Goal: Task Accomplishment & Management: Manage account settings

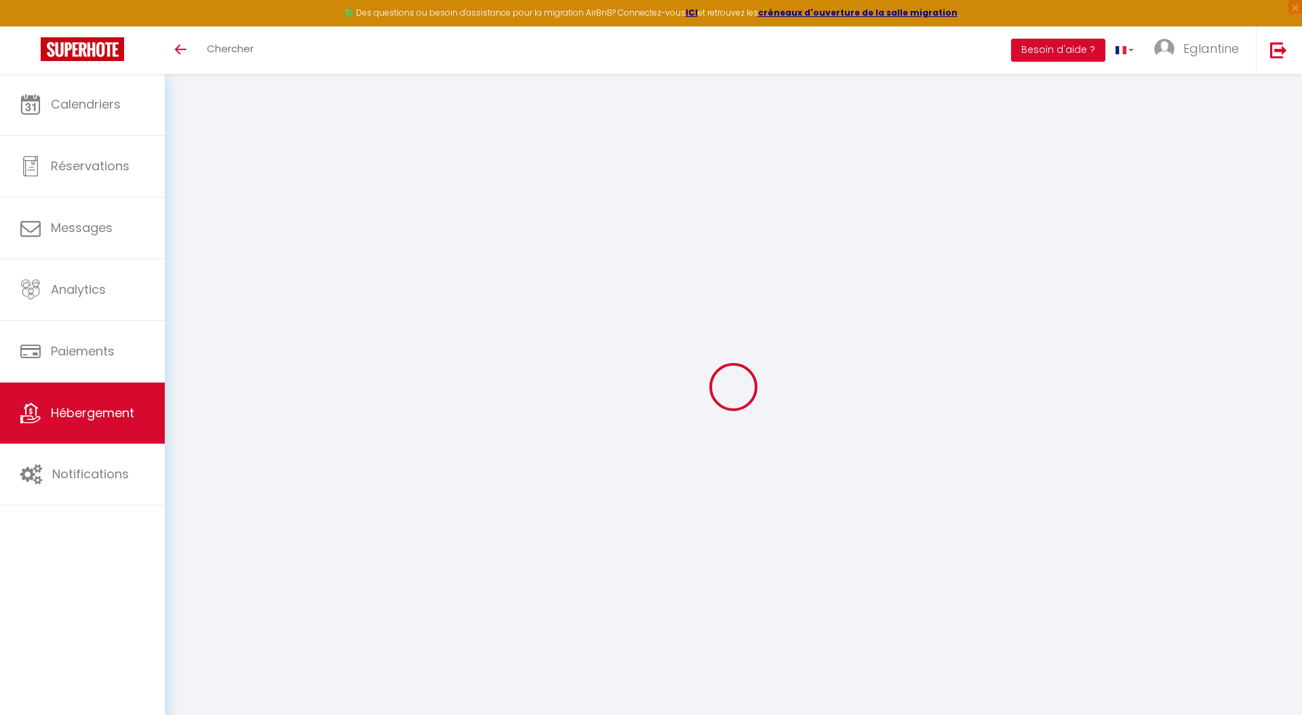
select select "+ 15 %"
select select "+ 21 %"
select select
checkbox input "false"
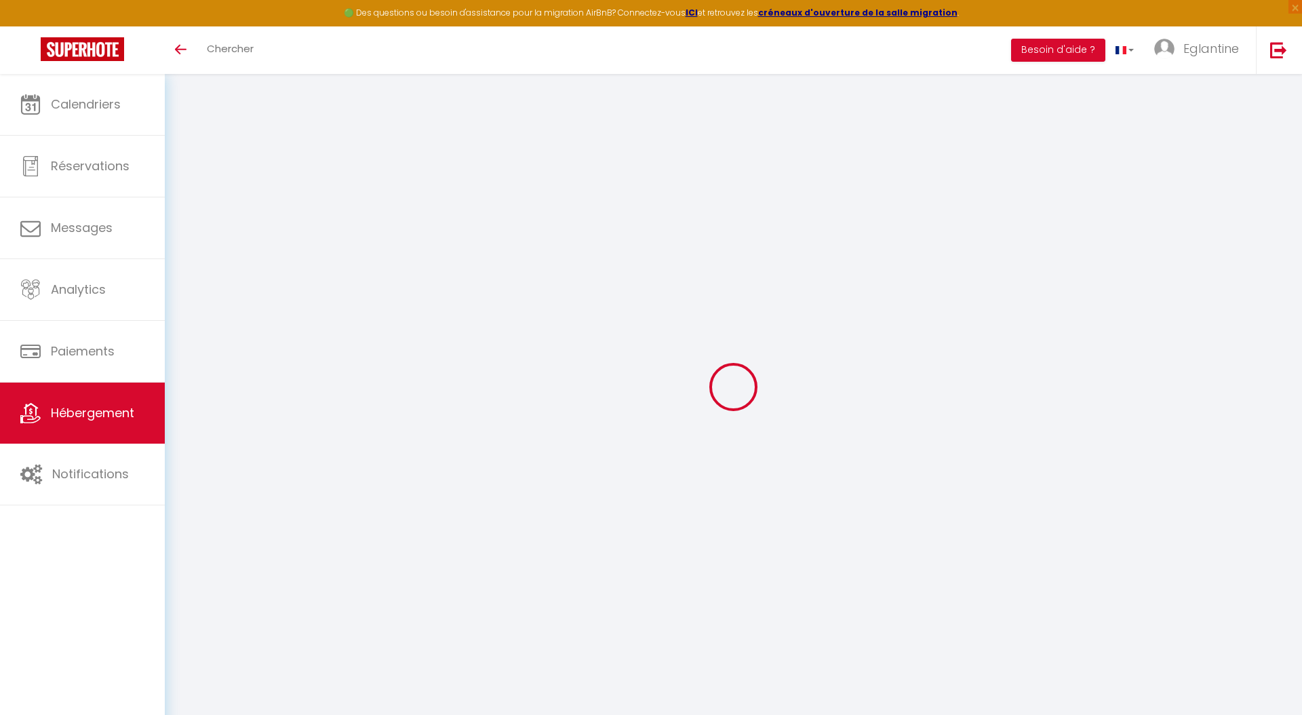
checkbox input "false"
select select "14:00"
select select
select select "11:00"
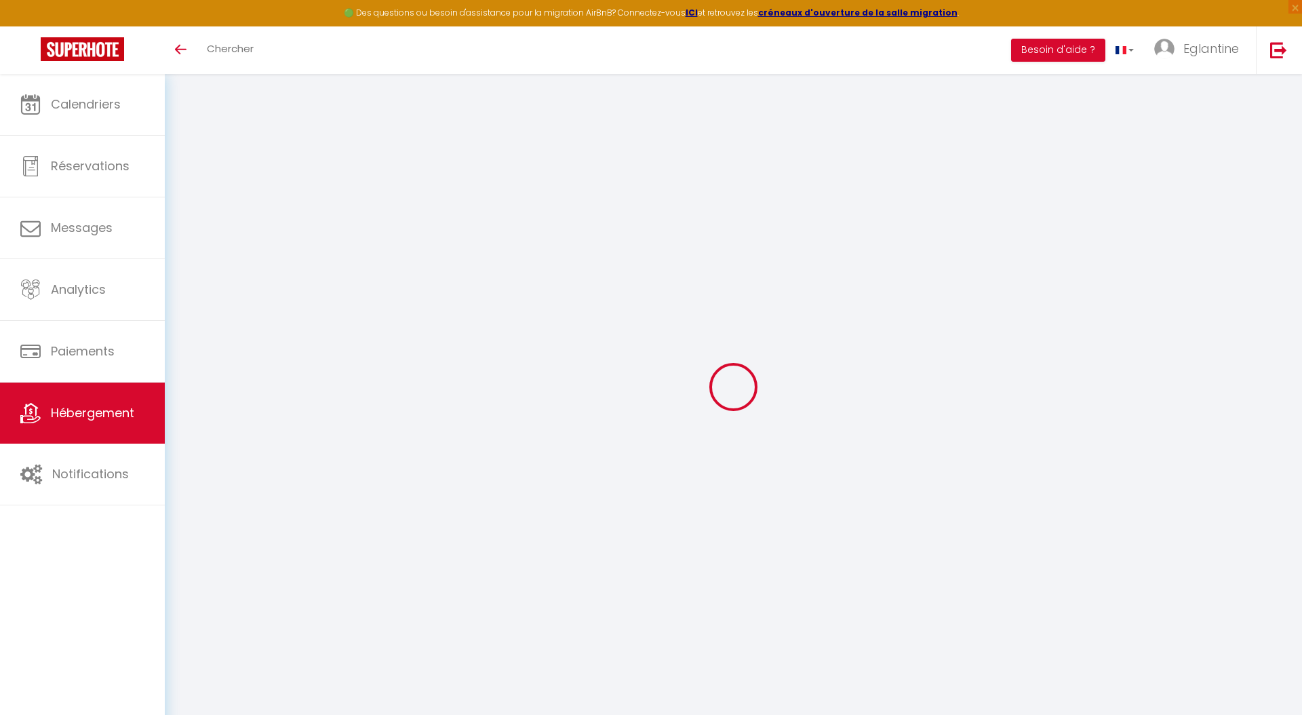
select select "30"
select select "120"
select select "18852-698576724623329851"
select select
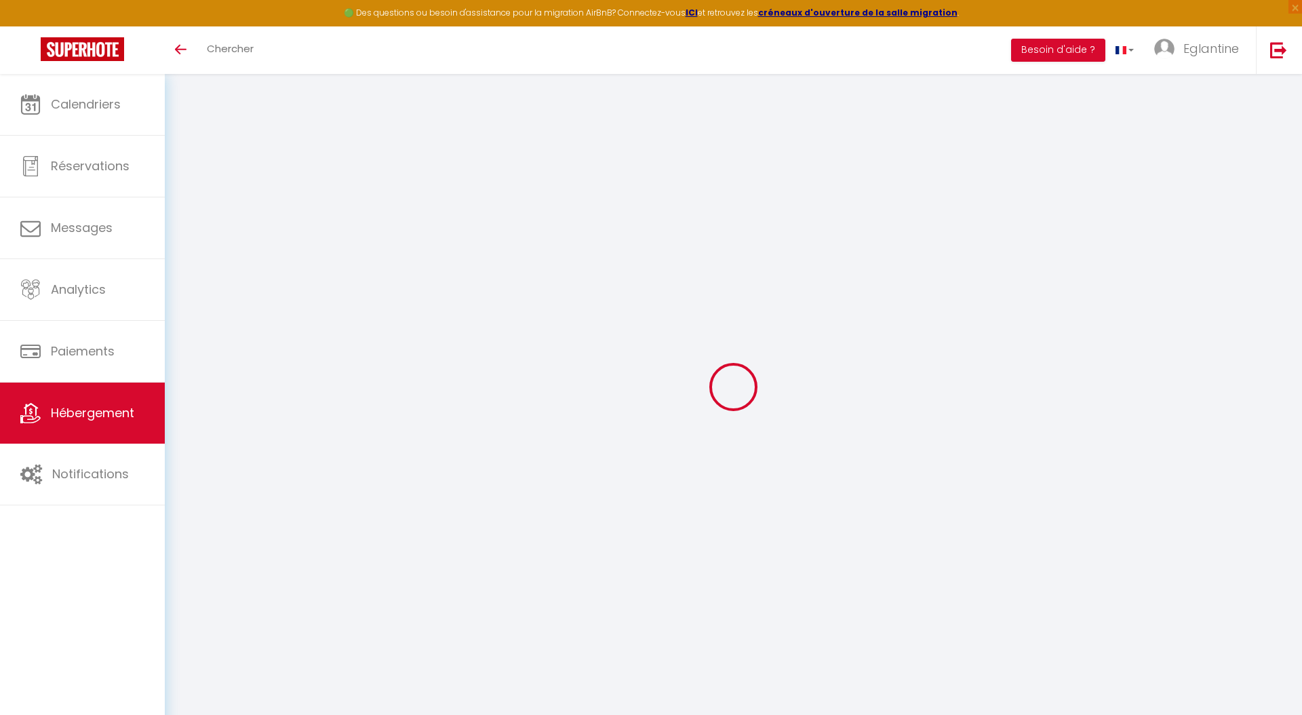
checkbox input "false"
select select "365"
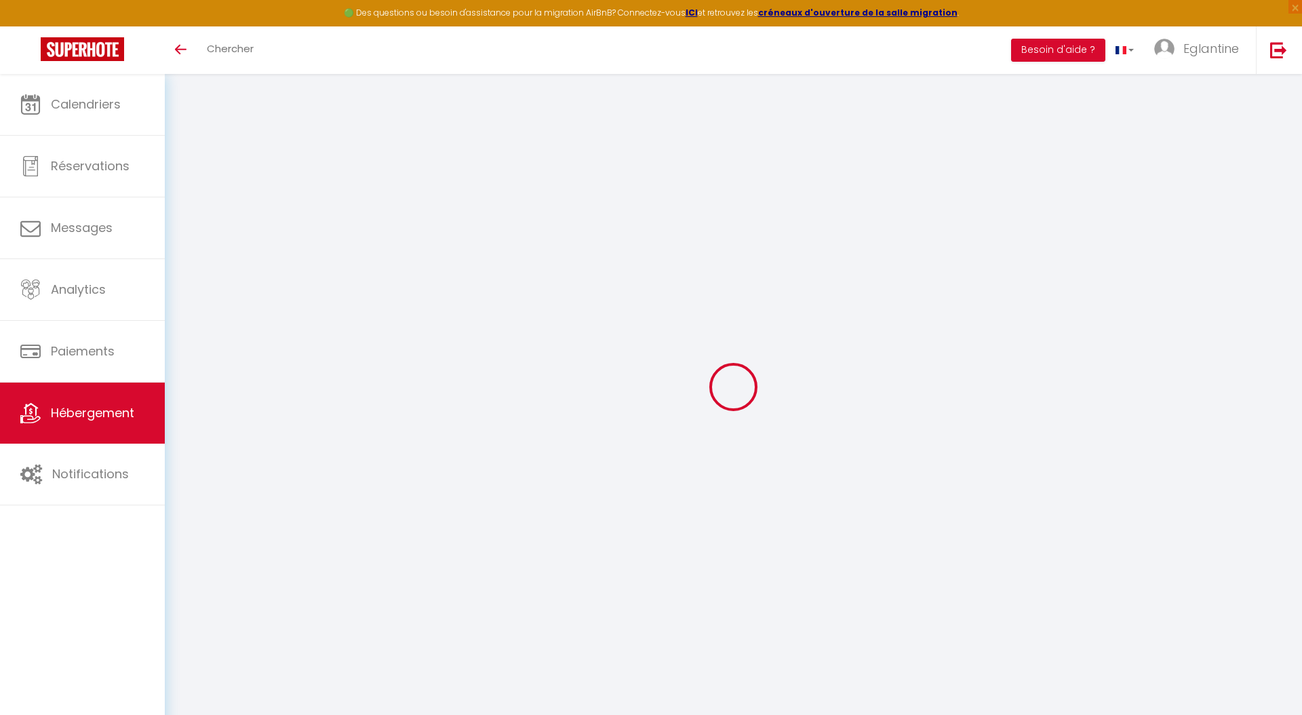
select select "EUR"
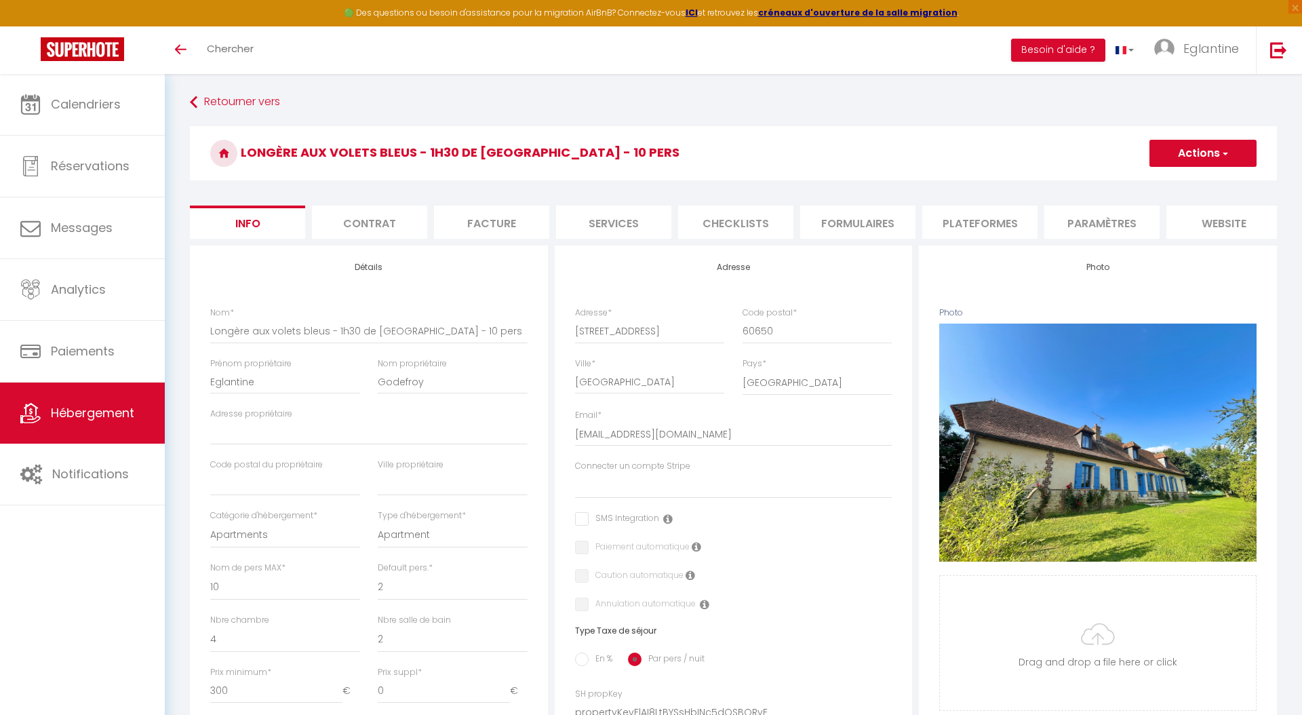
click at [835, 219] on li "Formulaires" at bounding box center [857, 222] width 115 height 33
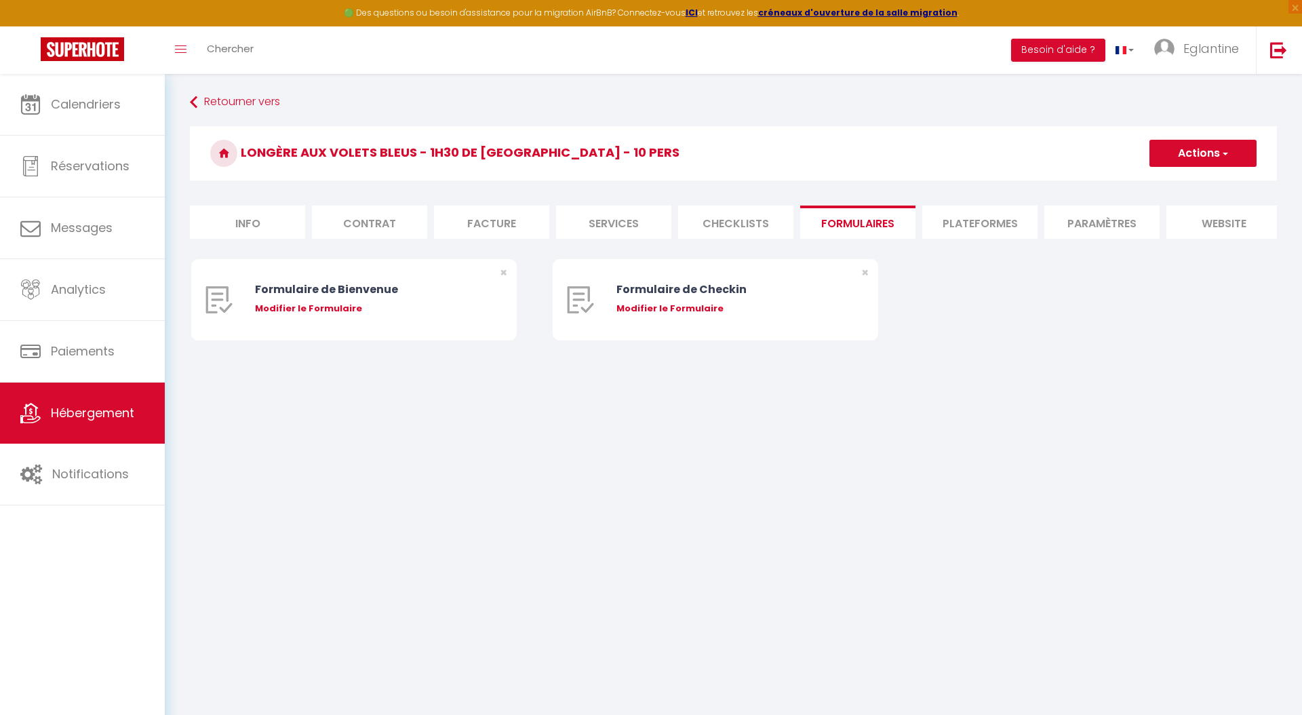
click at [973, 219] on li "Plateformes" at bounding box center [979, 222] width 115 height 33
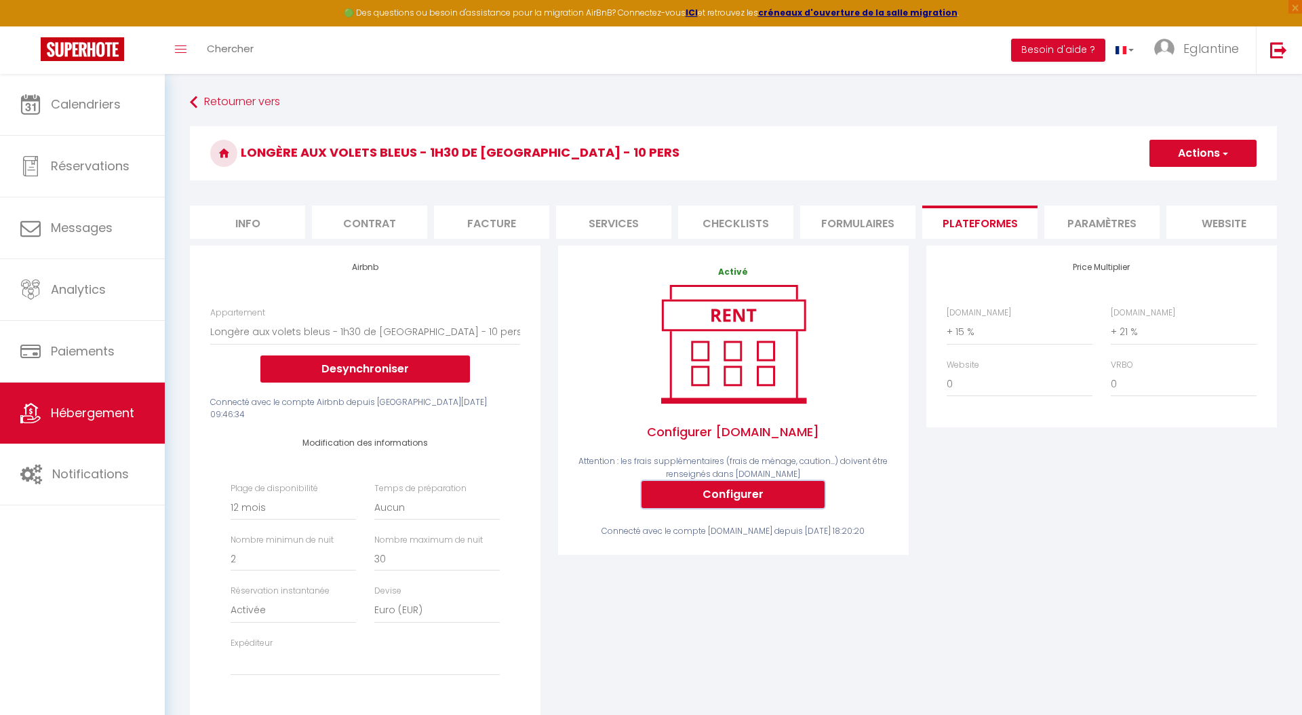
click at [771, 452] on button "Configurer" at bounding box center [733, 494] width 183 height 27
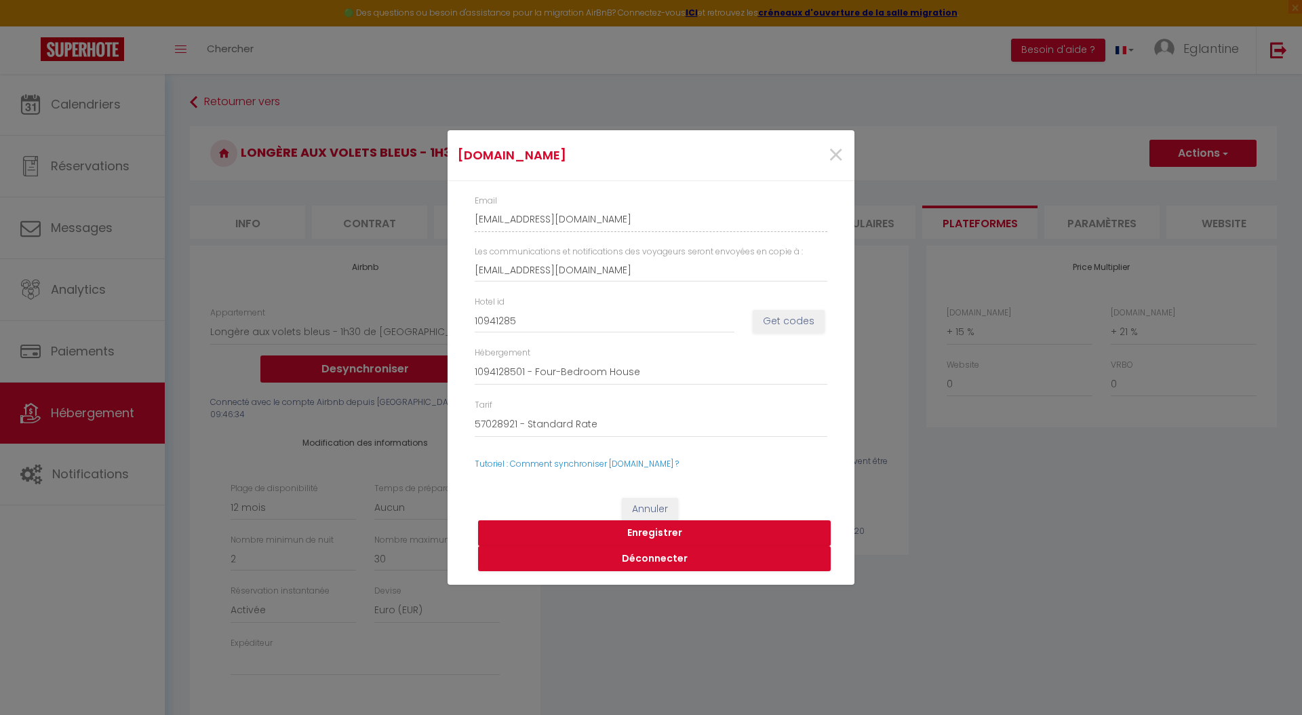
select select
click at [836, 149] on span "×" at bounding box center [836, 155] width 17 height 41
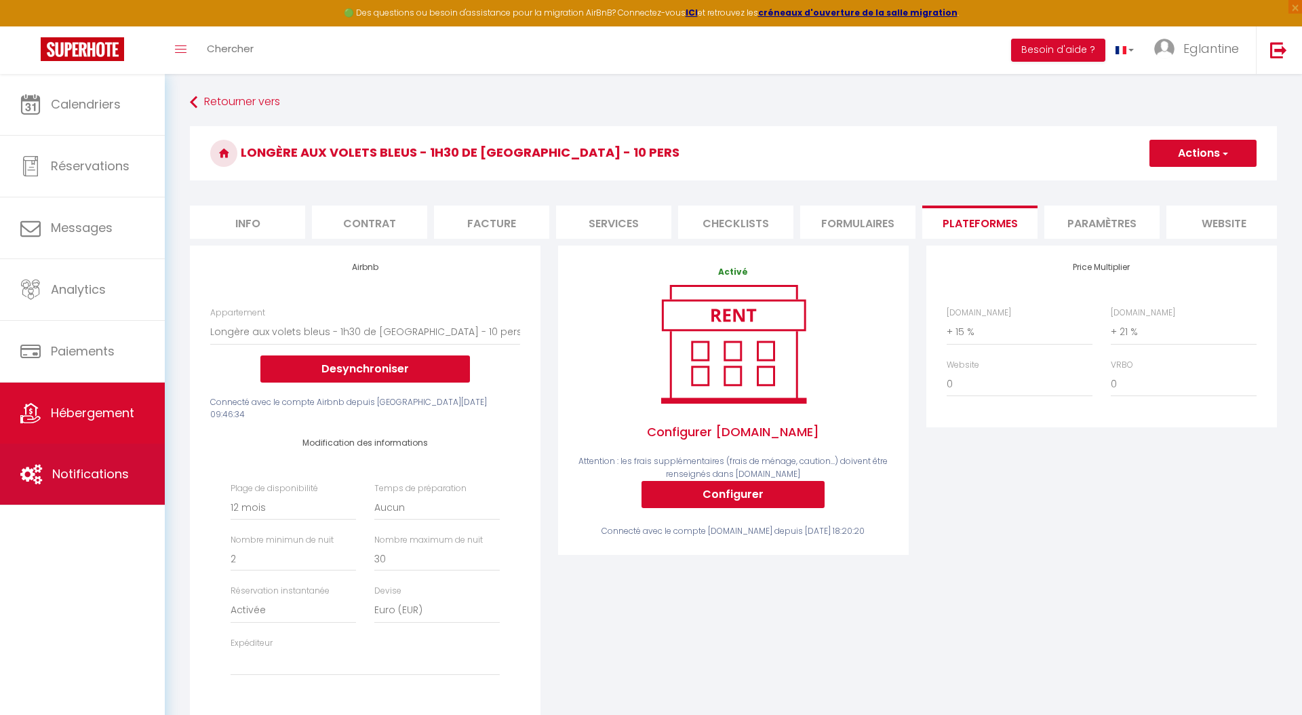
click at [90, 452] on link "Notifications" at bounding box center [82, 474] width 165 height 61
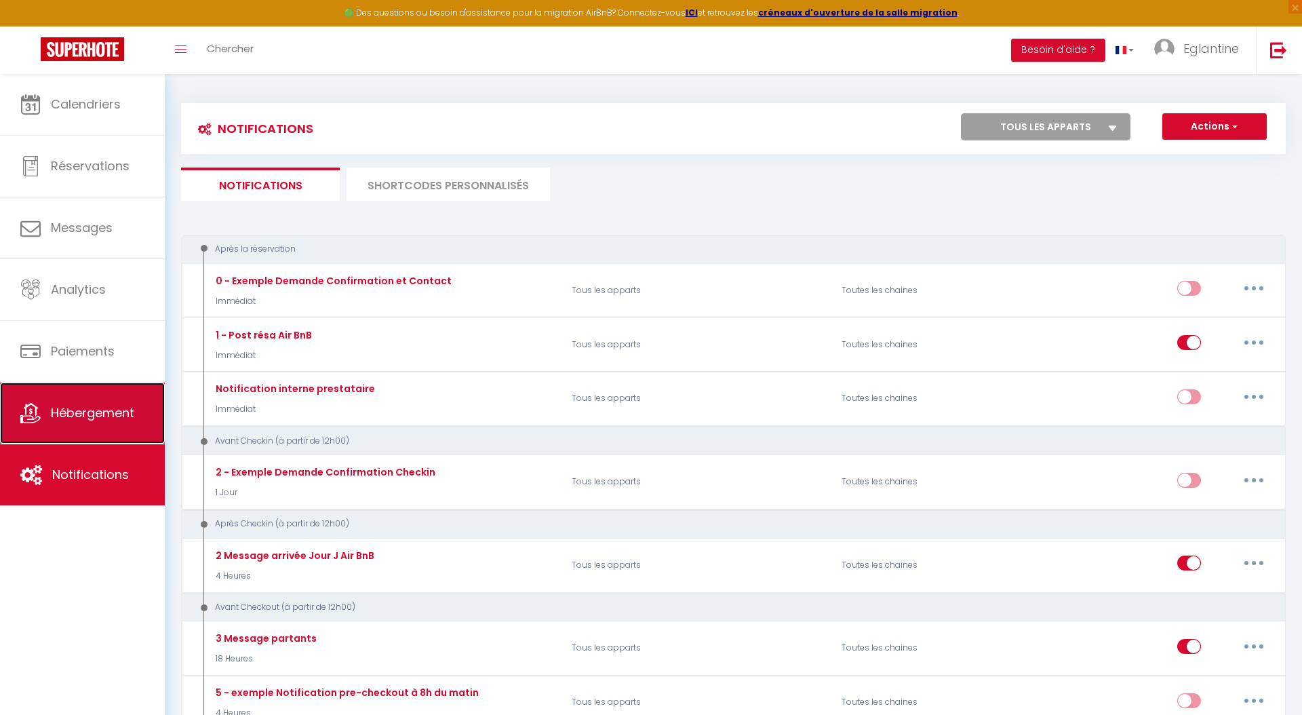
click at [94, 407] on span "Hébergement" at bounding box center [92, 412] width 83 height 17
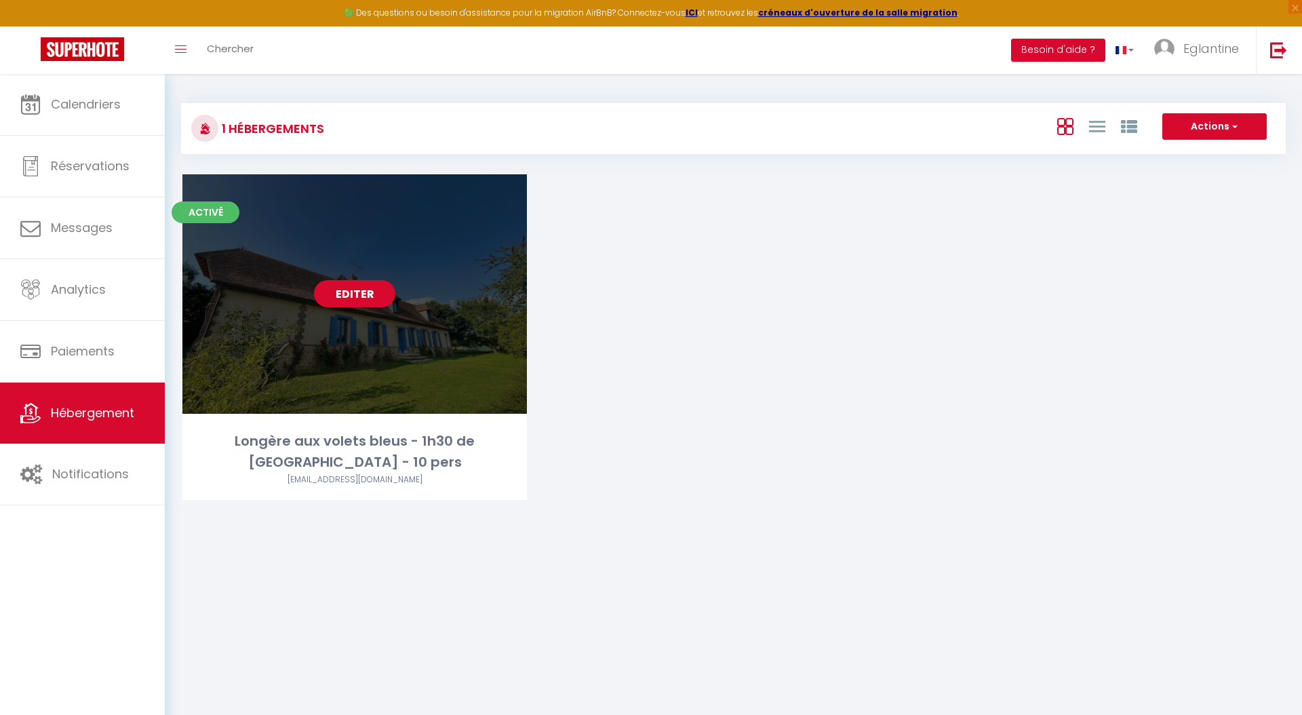
click at [359, 298] on link "Editer" at bounding box center [354, 293] width 81 height 27
select select "3"
select select "2"
select select "1"
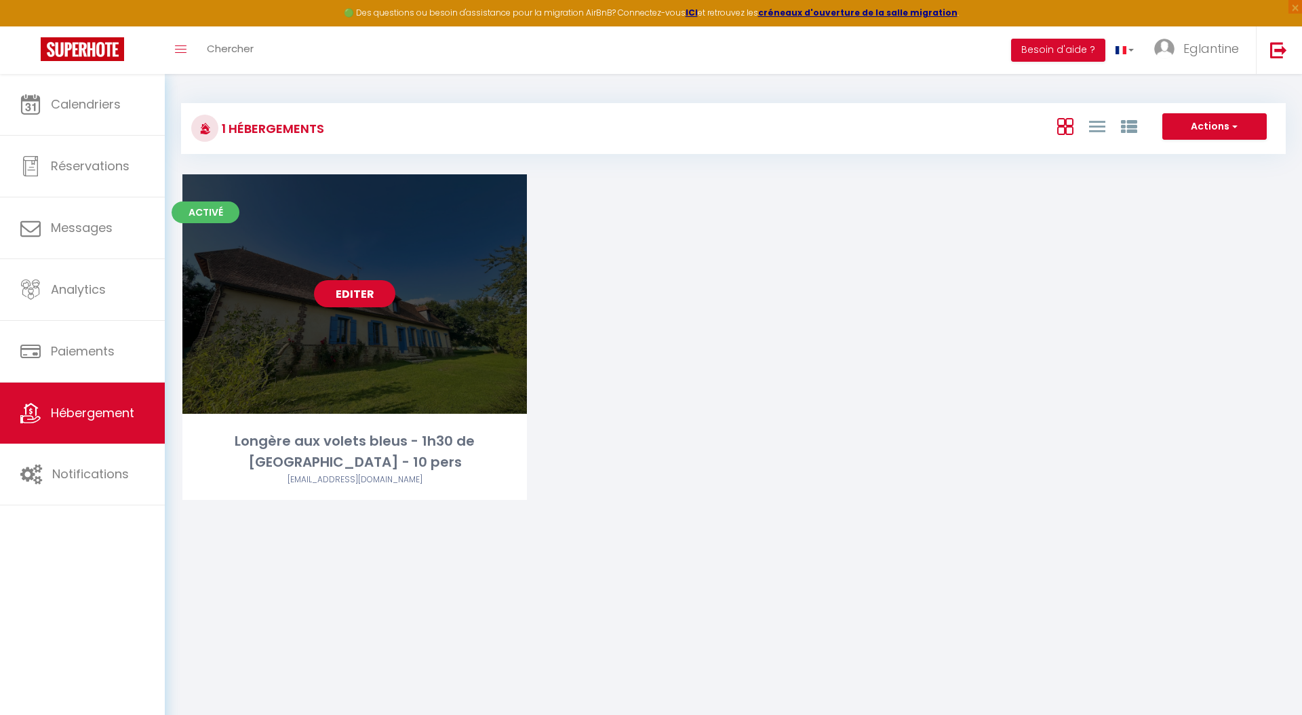
select select "28"
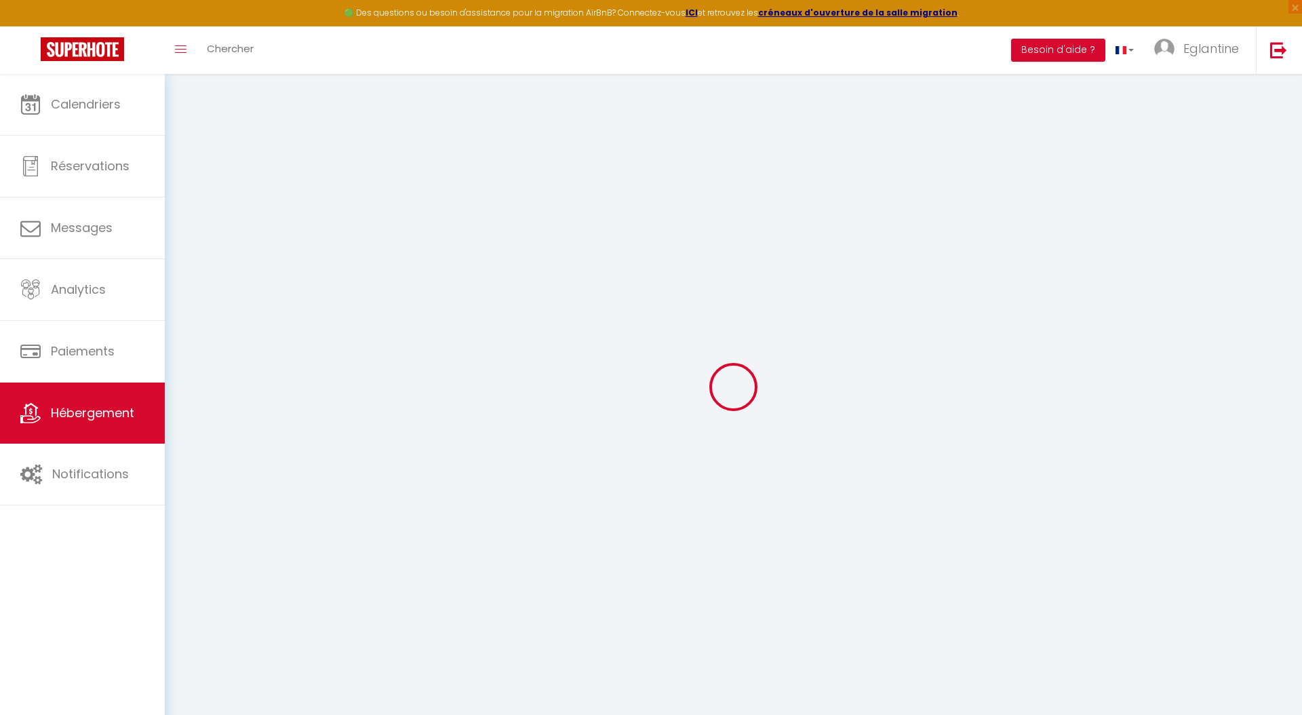
select select
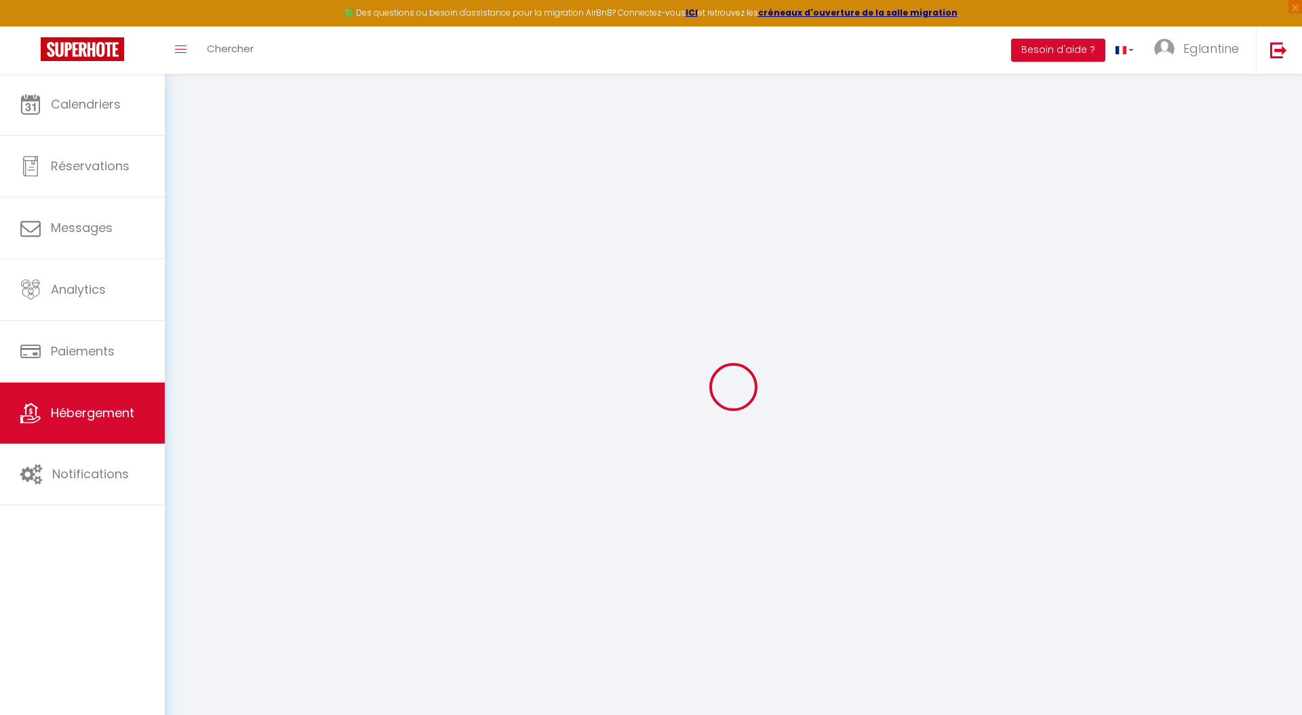
select select
checkbox input "false"
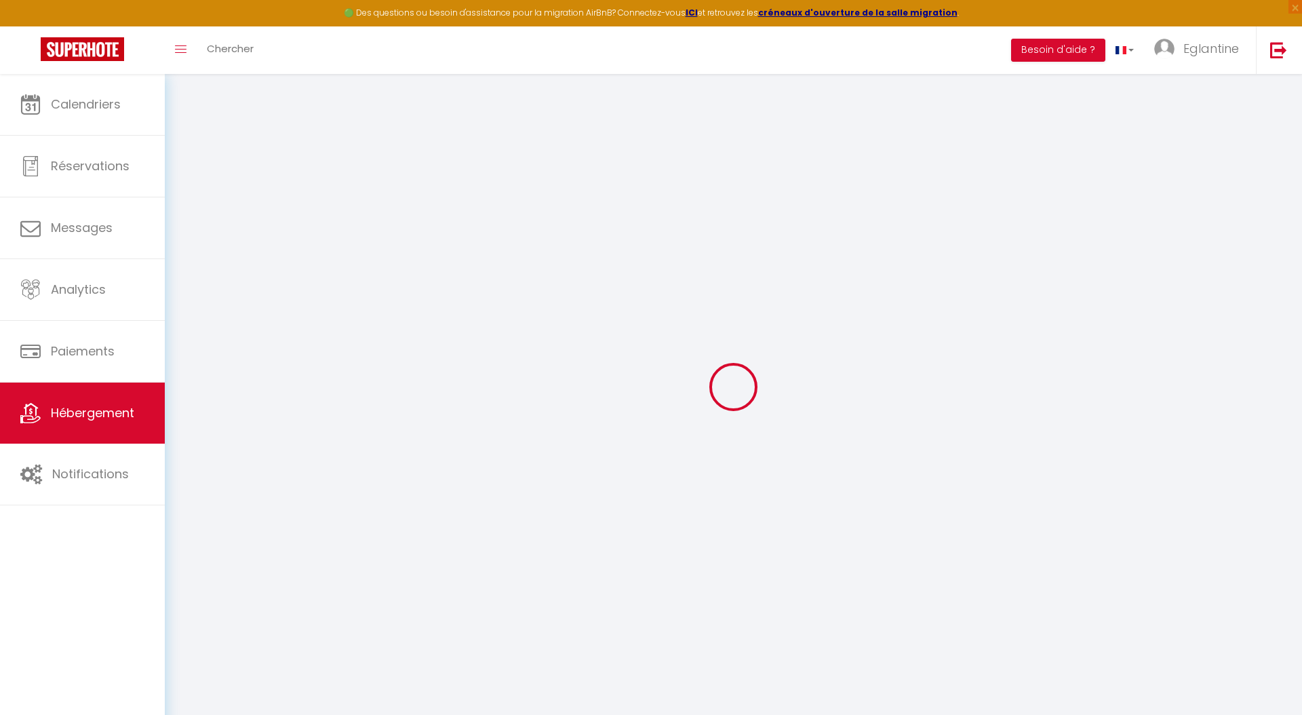
select select
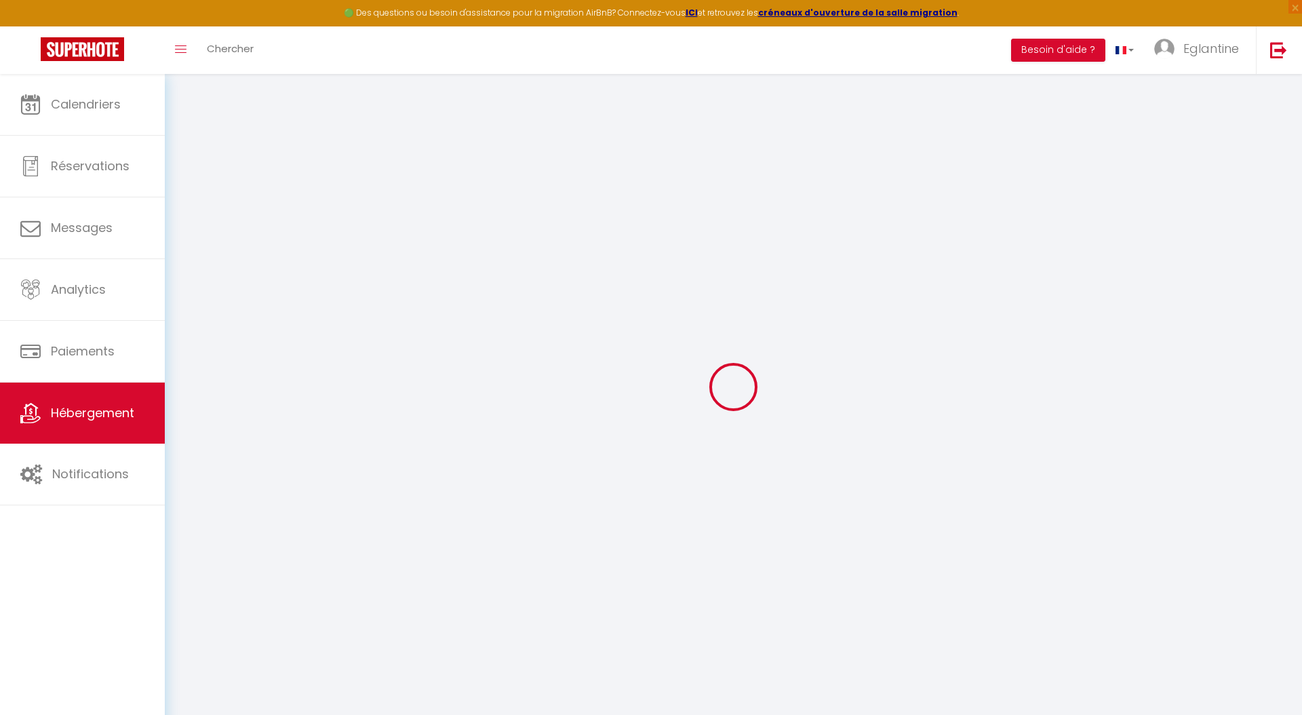
select select
checkbox input "false"
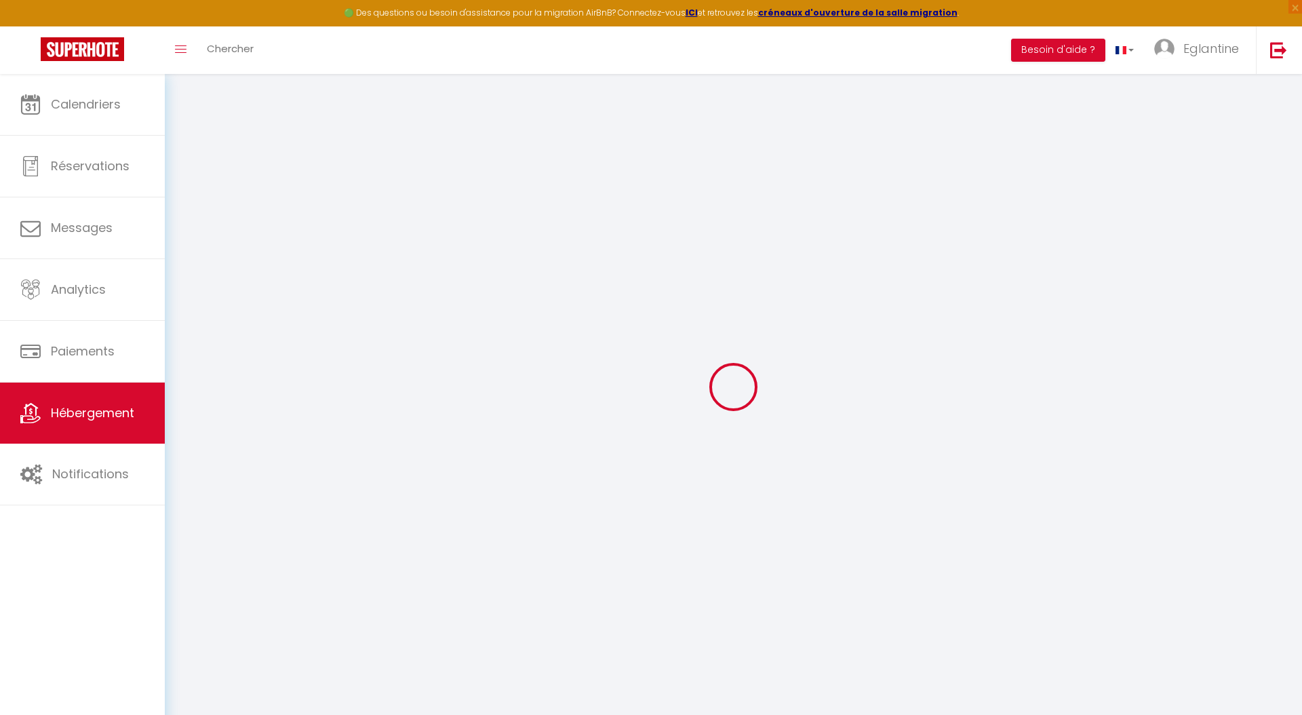
checkbox input "false"
select select
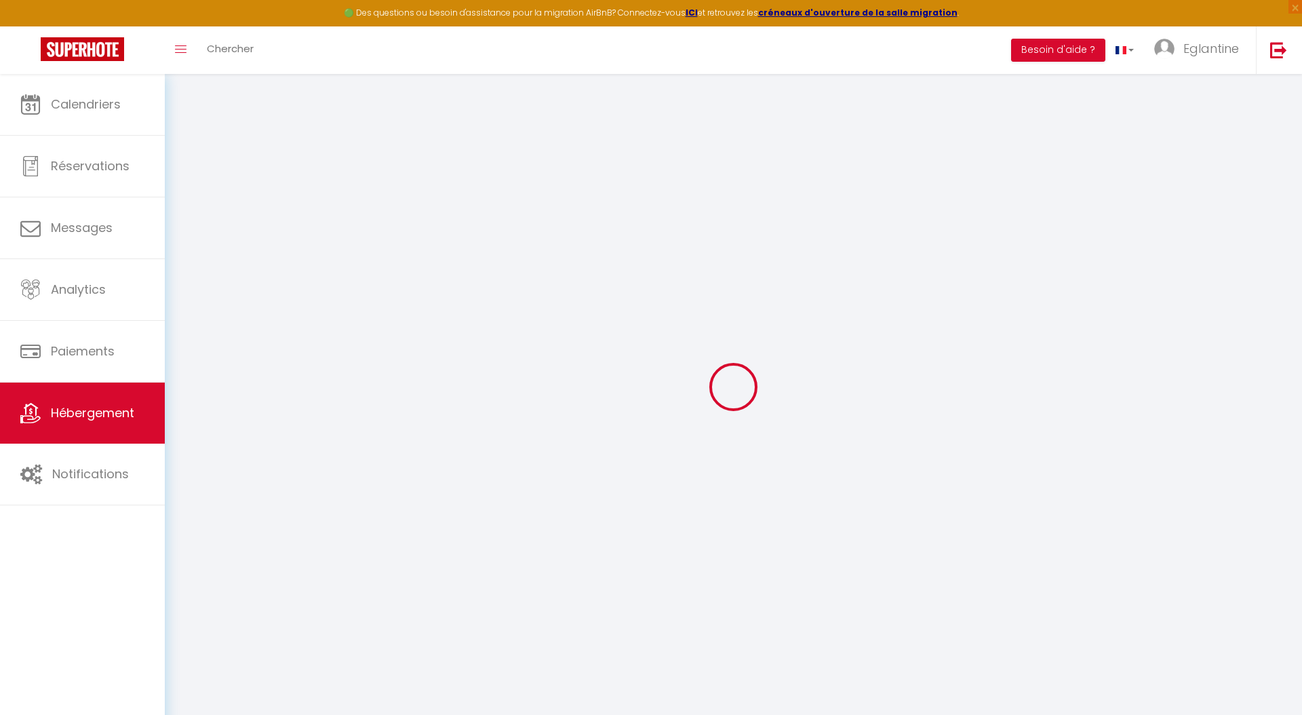
select select
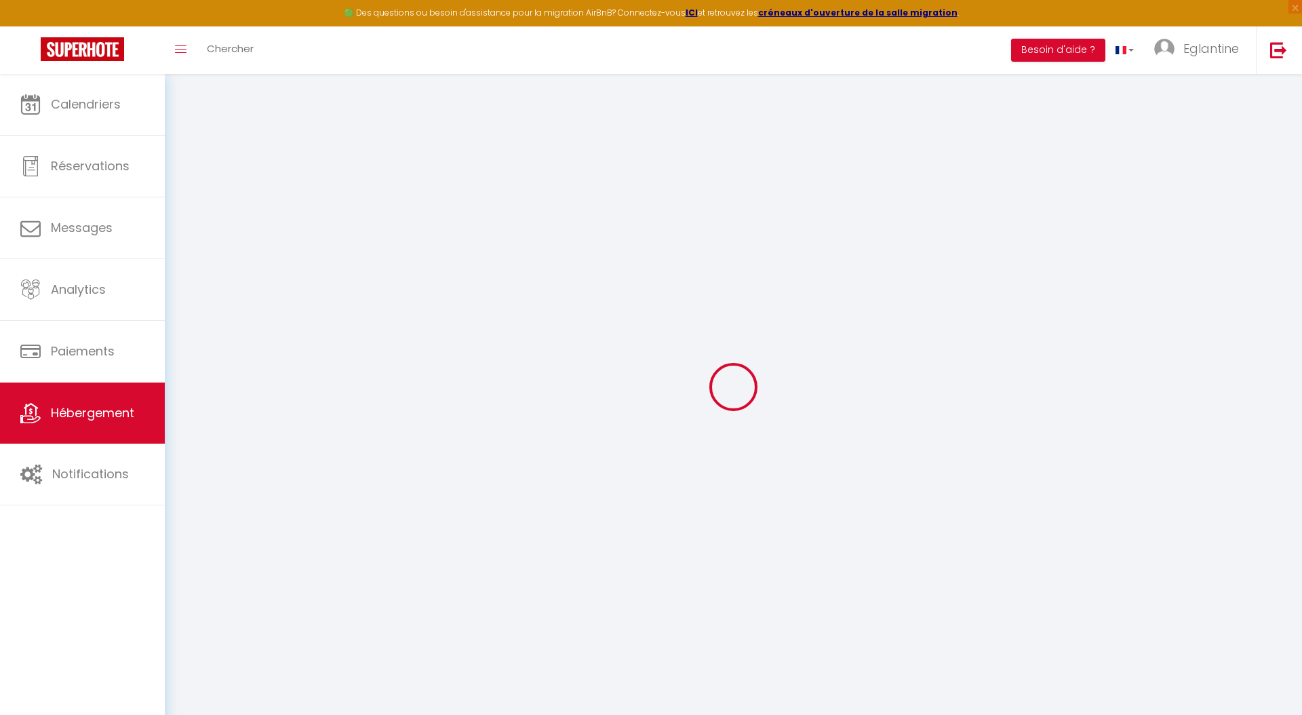
checkbox input "false"
select select
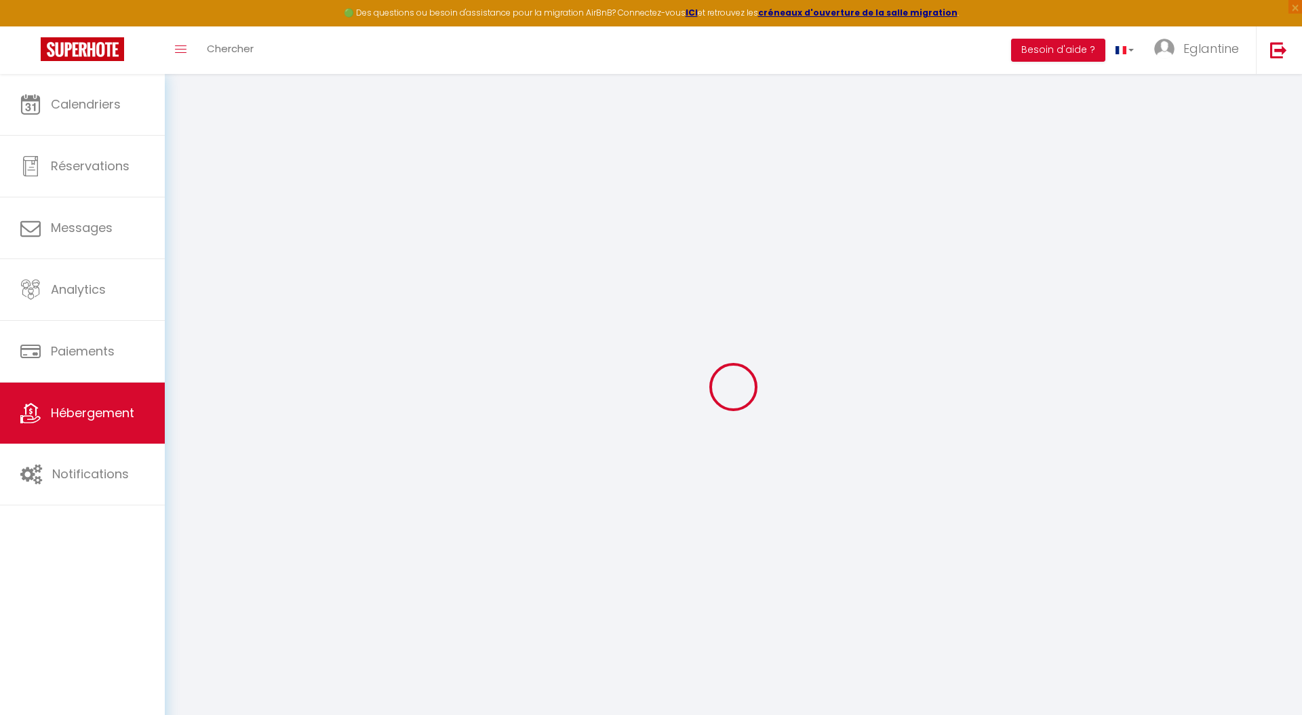
select select
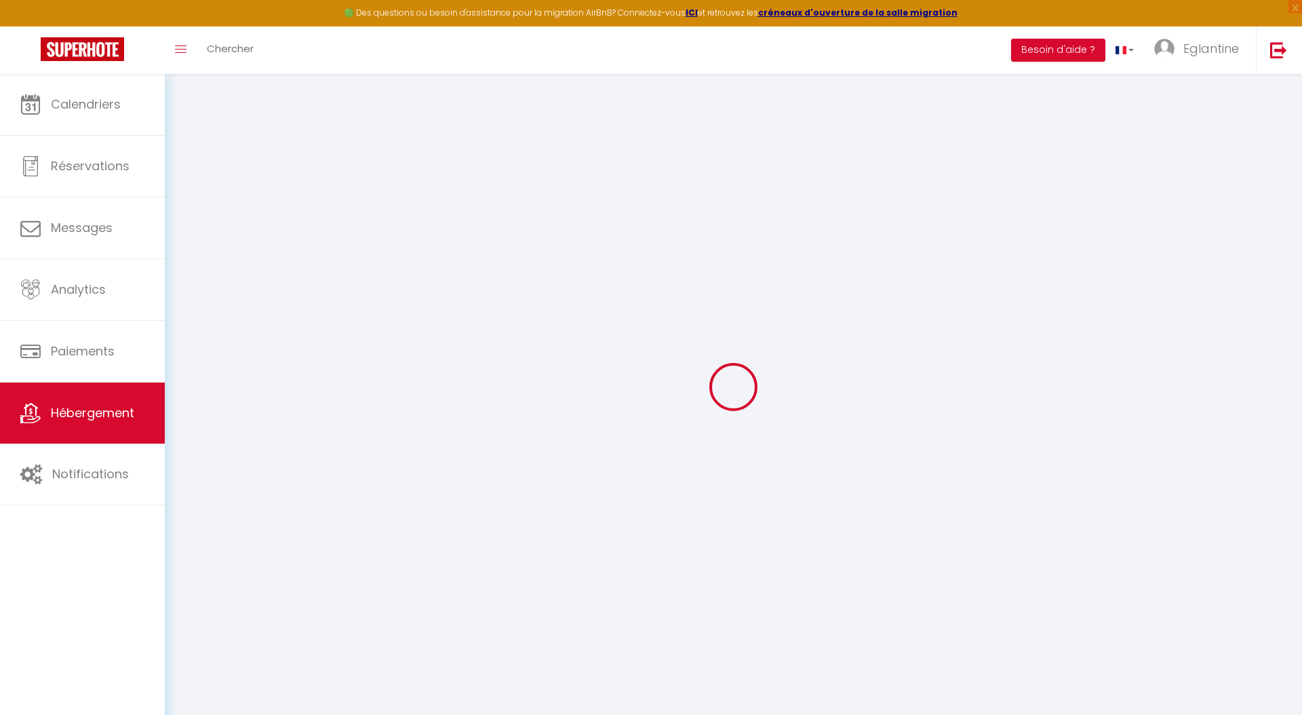
select select
checkbox input "false"
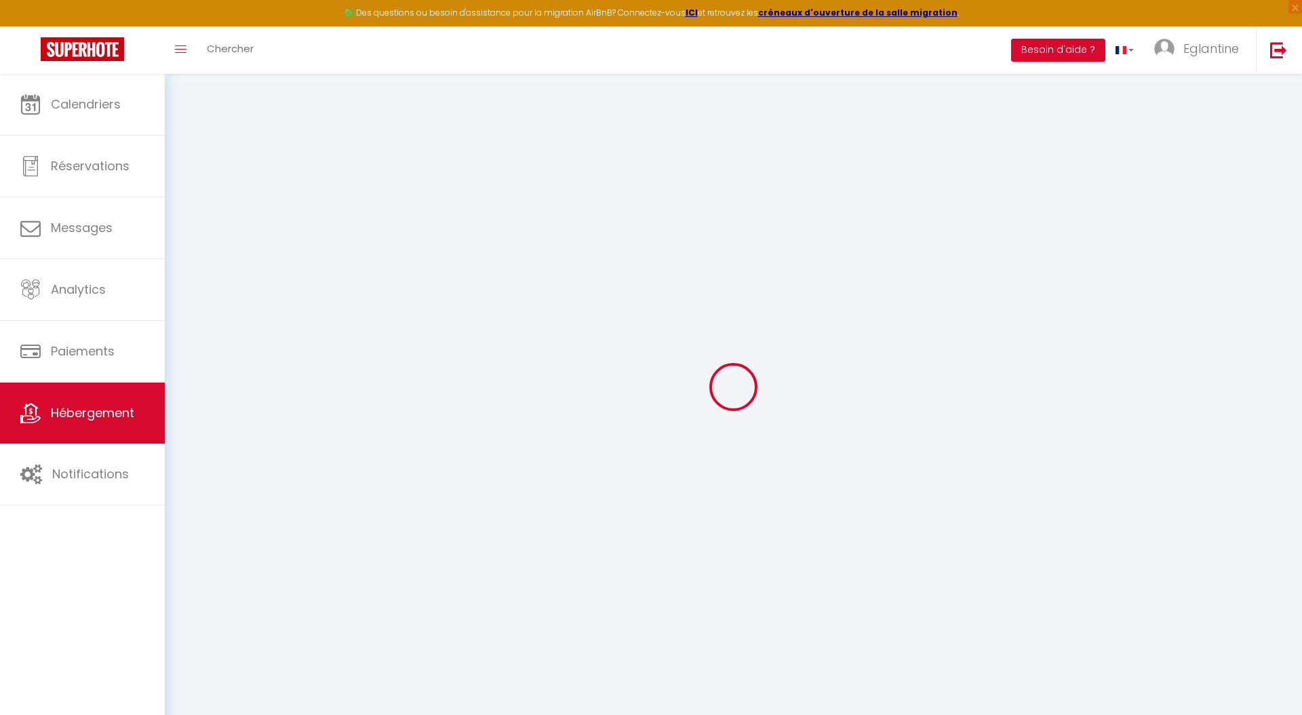
checkbox input "false"
select select
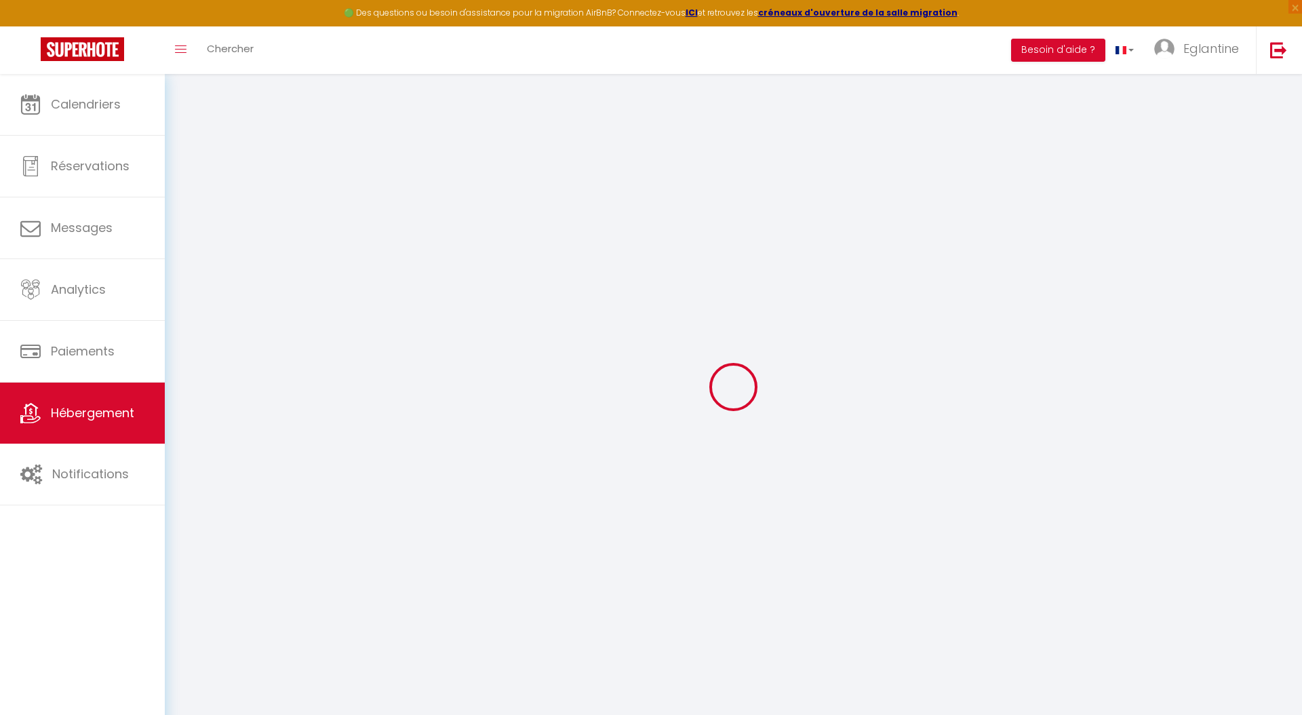
select select
checkbox input "false"
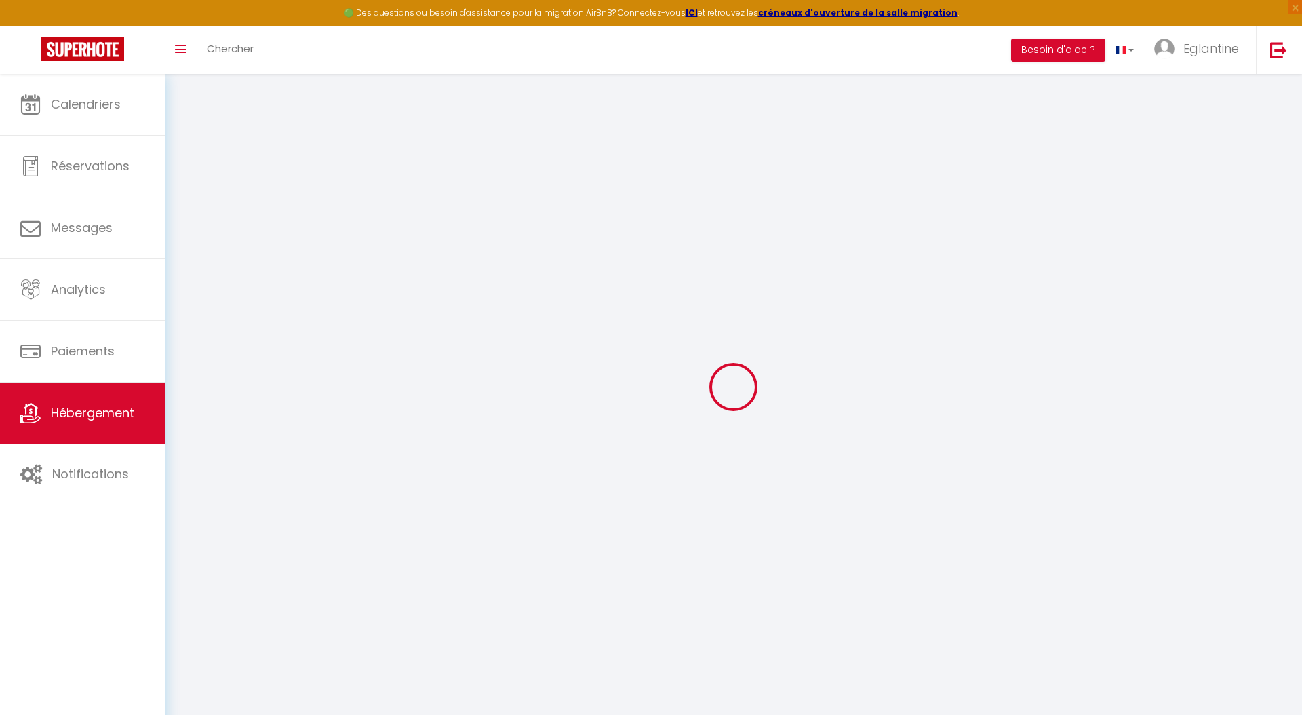
checkbox input "false"
select select
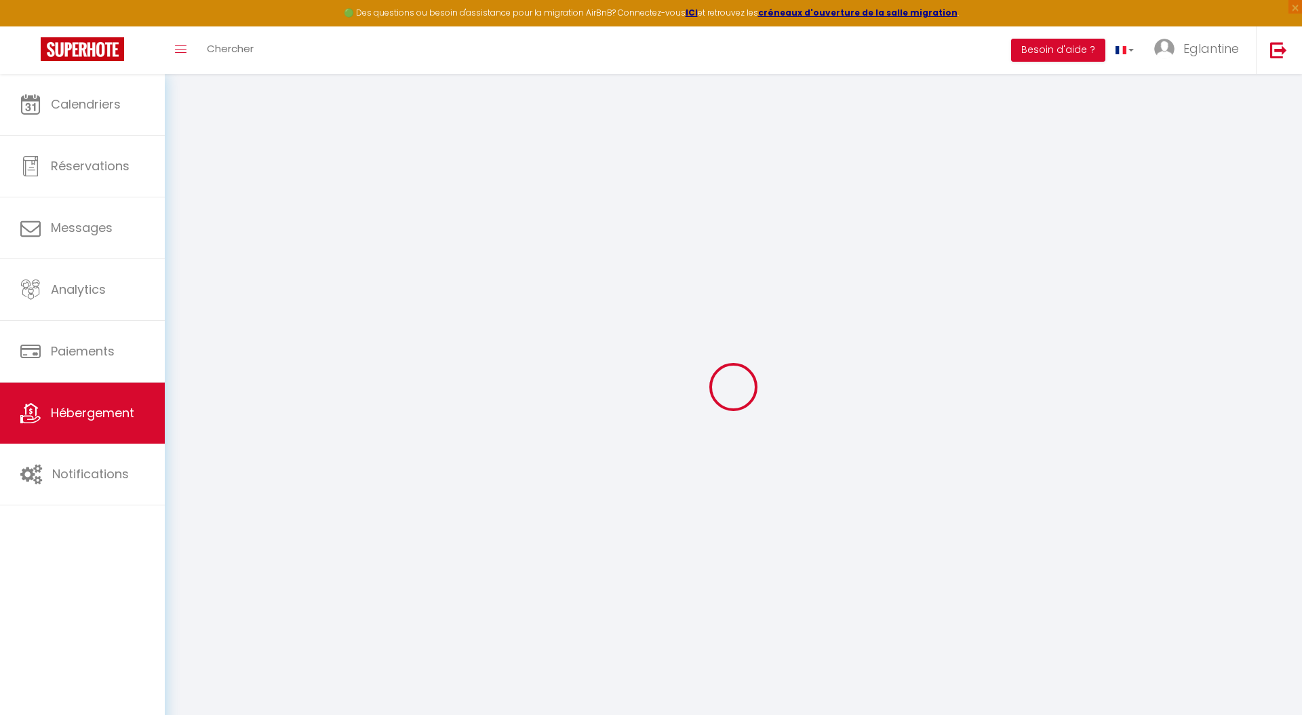
type input "Longère aux volets bleus - 1h30 de [GEOGRAPHIC_DATA] - 10 pers"
type input "Eglantine"
type input "Godefroy"
select select "10"
select select "4"
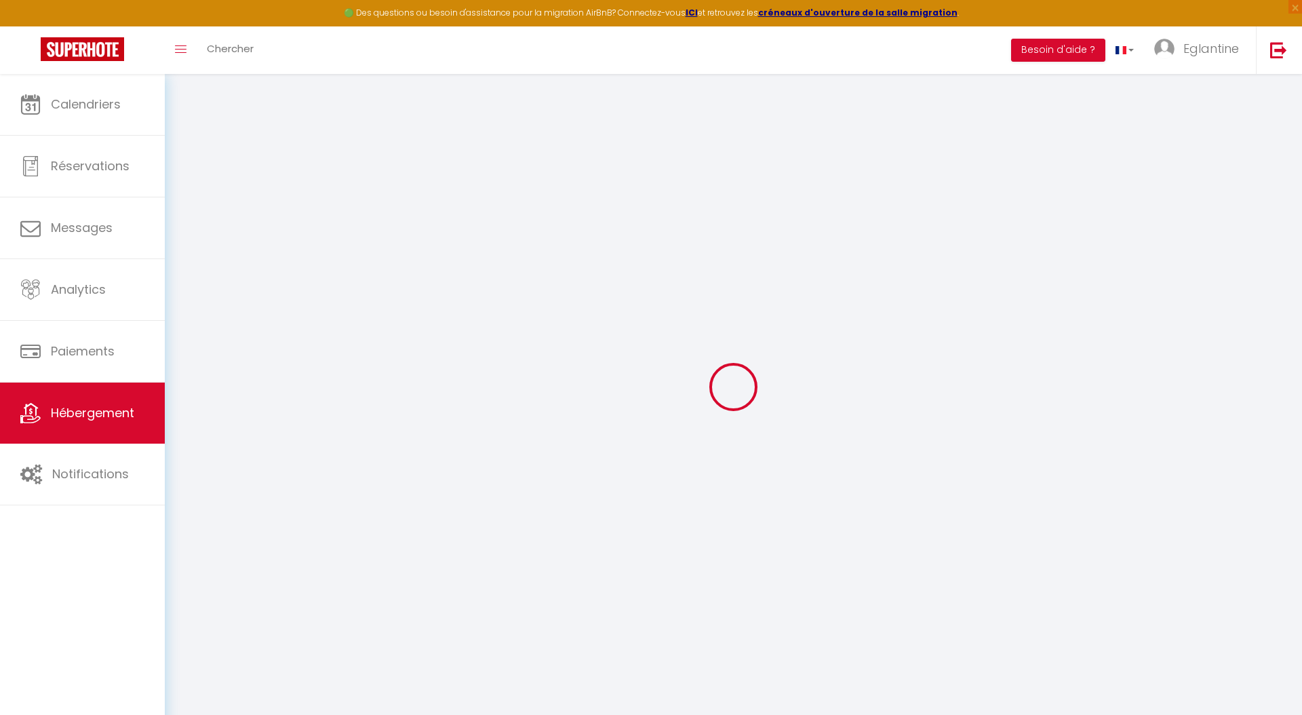
select select "2"
type input "300"
type input "100"
select select
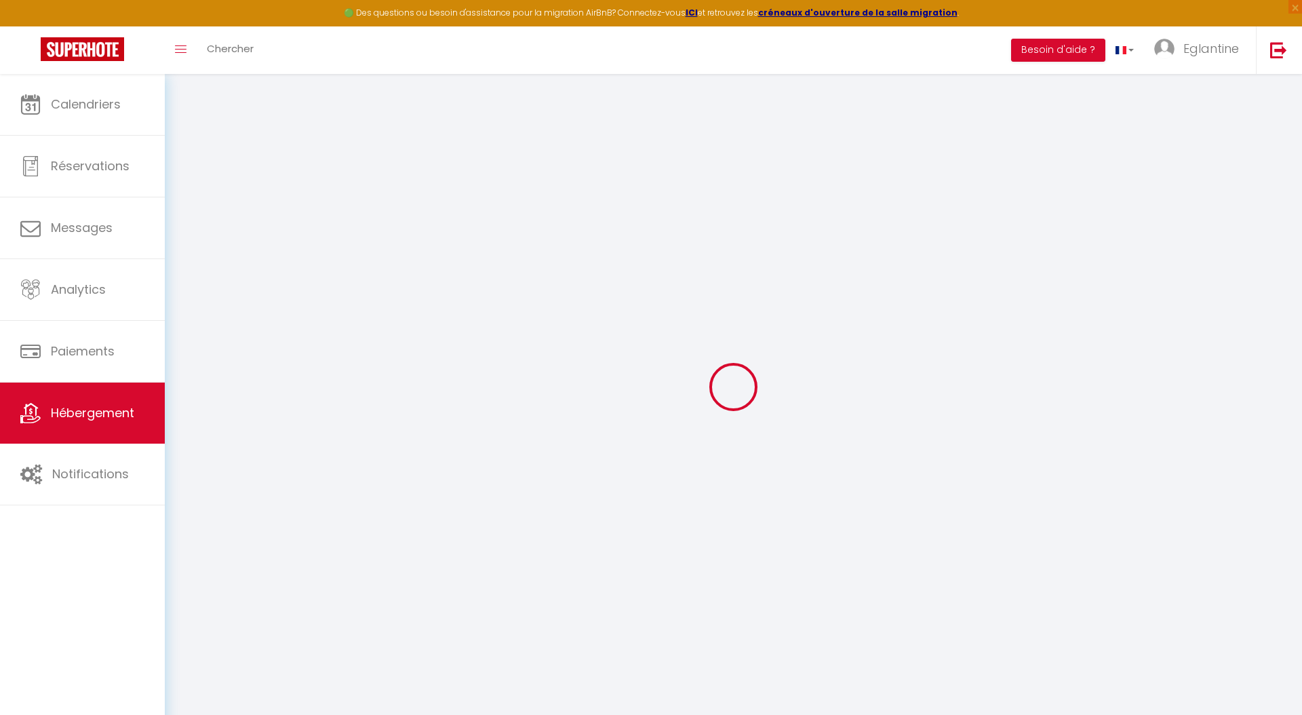
select select
type input "[STREET_ADDRESS]"
type input "60650"
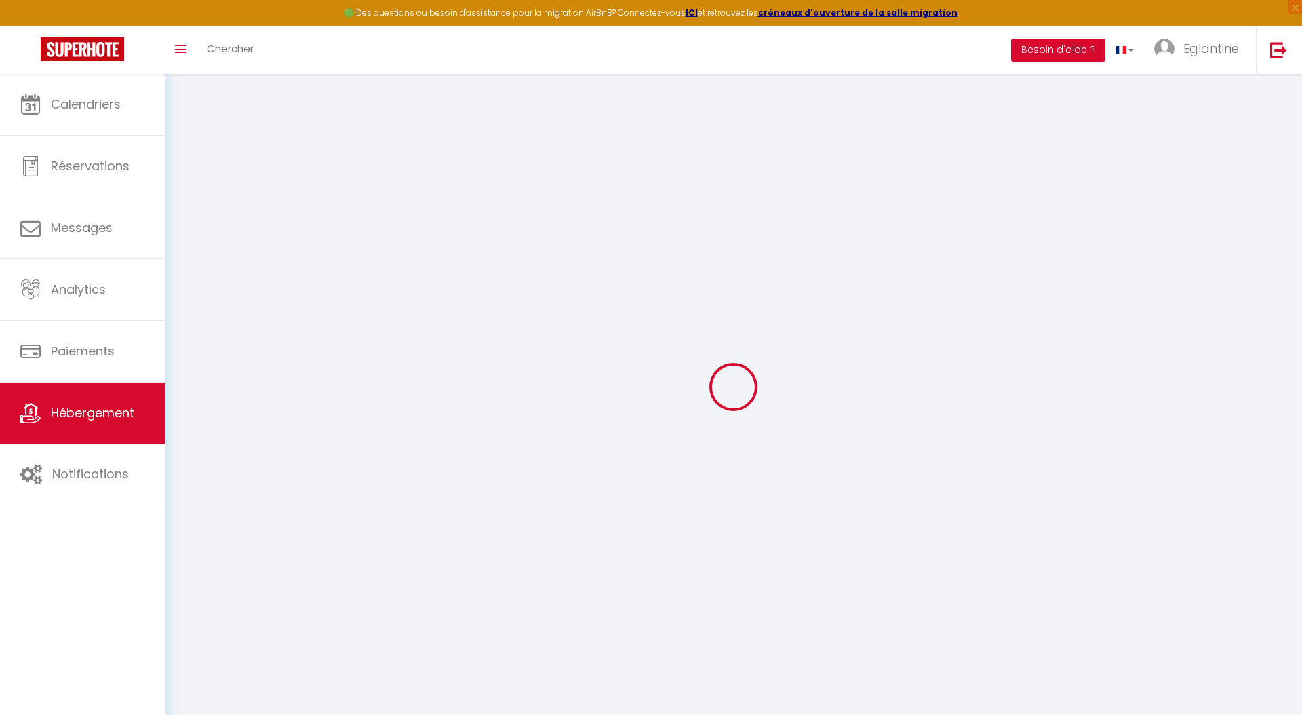
type input "[GEOGRAPHIC_DATA]"
type input "[EMAIL_ADDRESS][DOMAIN_NAME]"
select select
checkbox input "false"
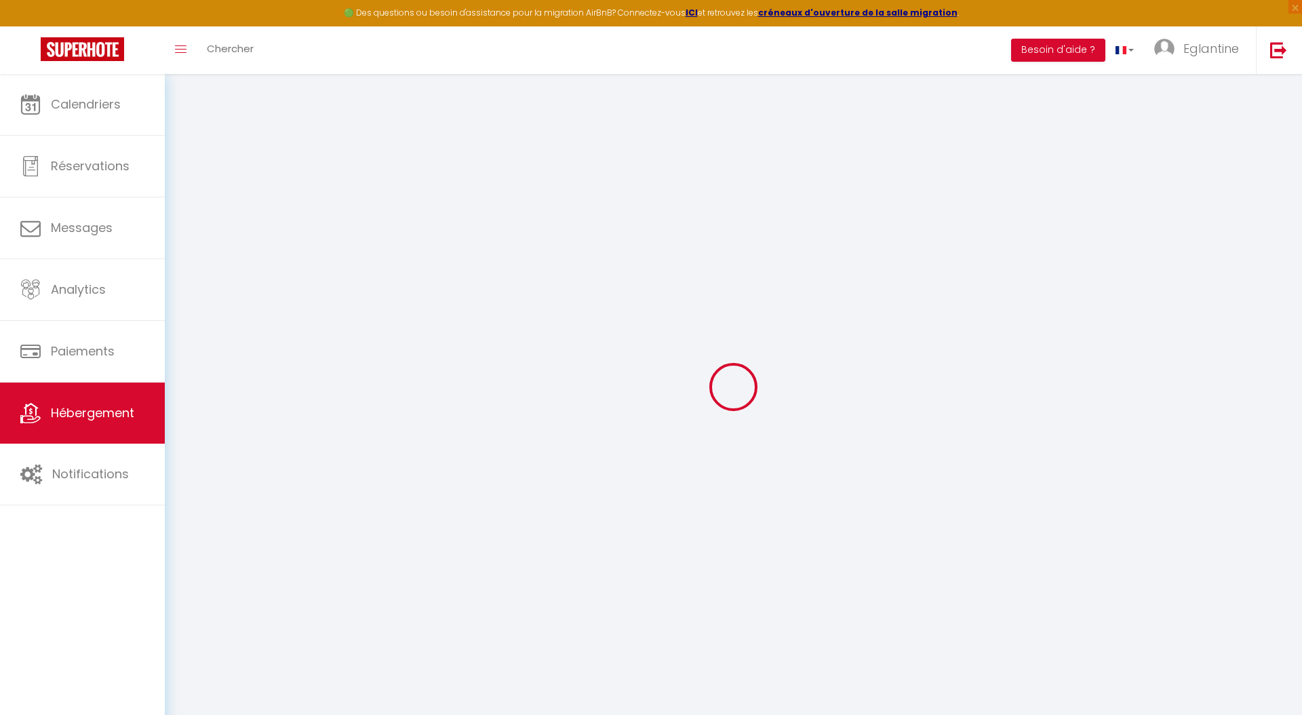
checkbox input "false"
type input "0"
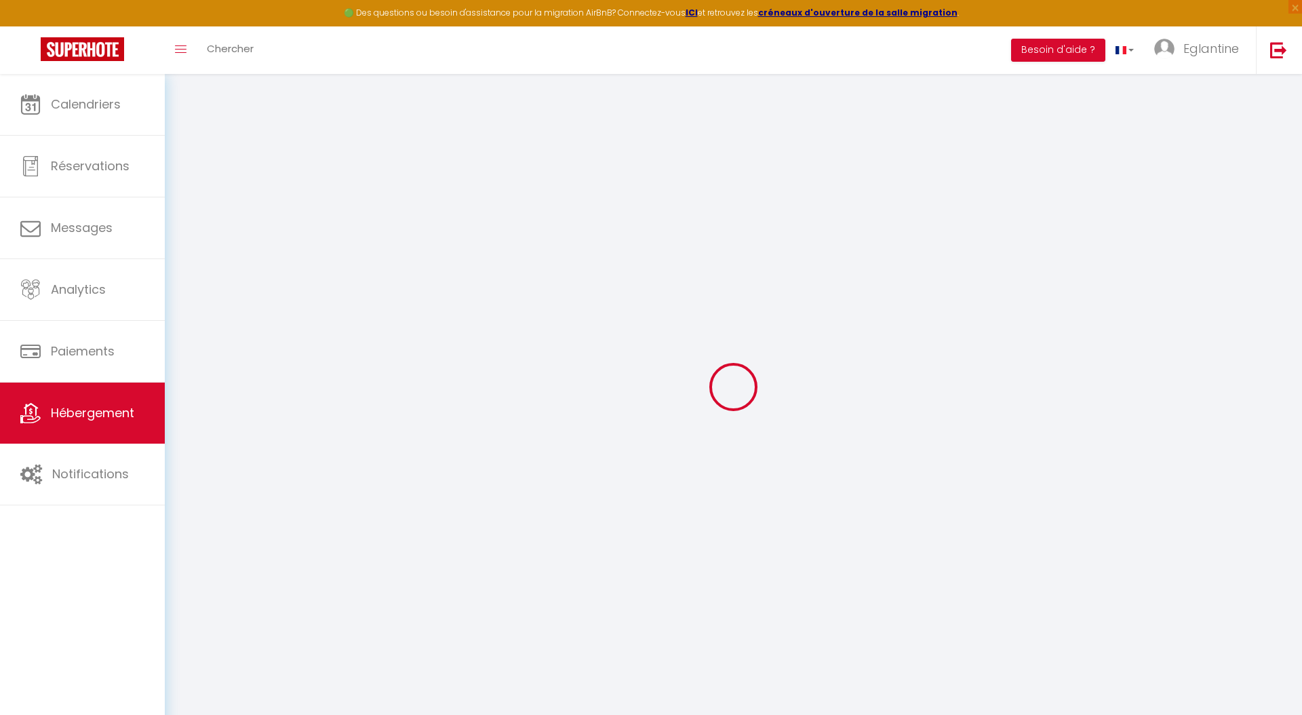
type input "0"
select select
checkbox input "false"
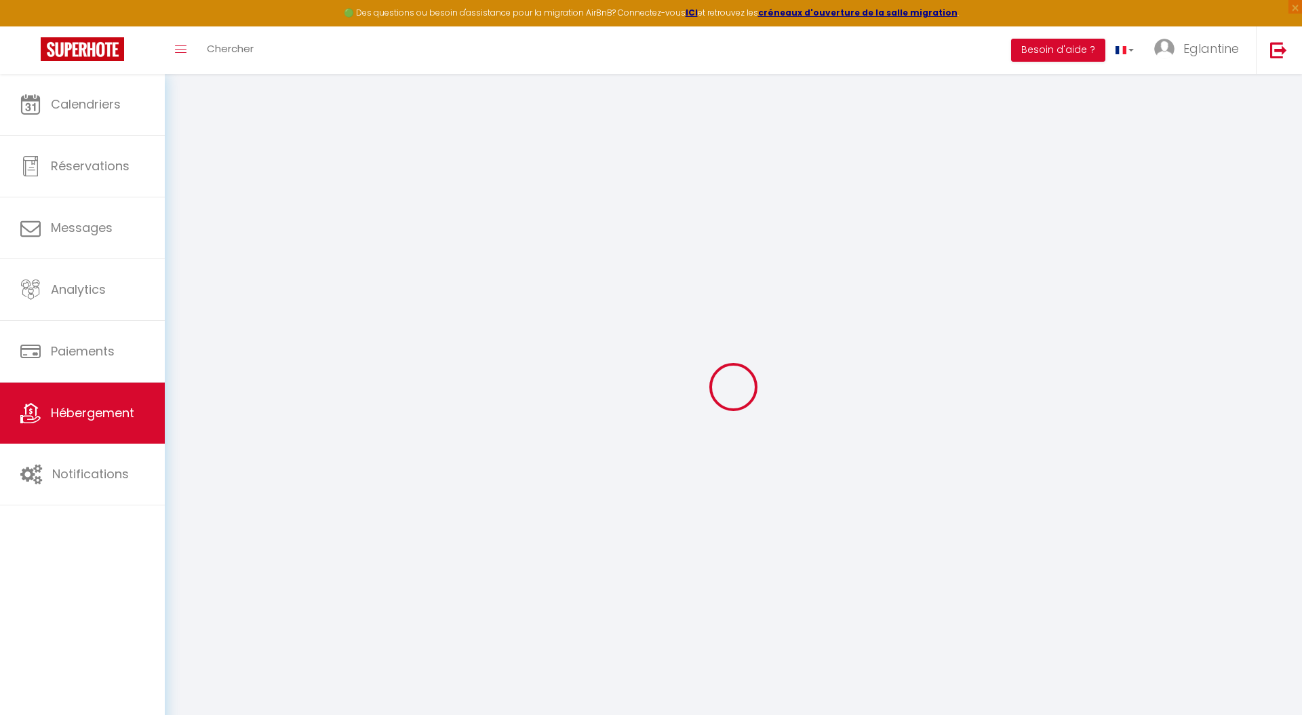
checkbox input "false"
select select "14:00"
select select
select select "11:00"
select select "30"
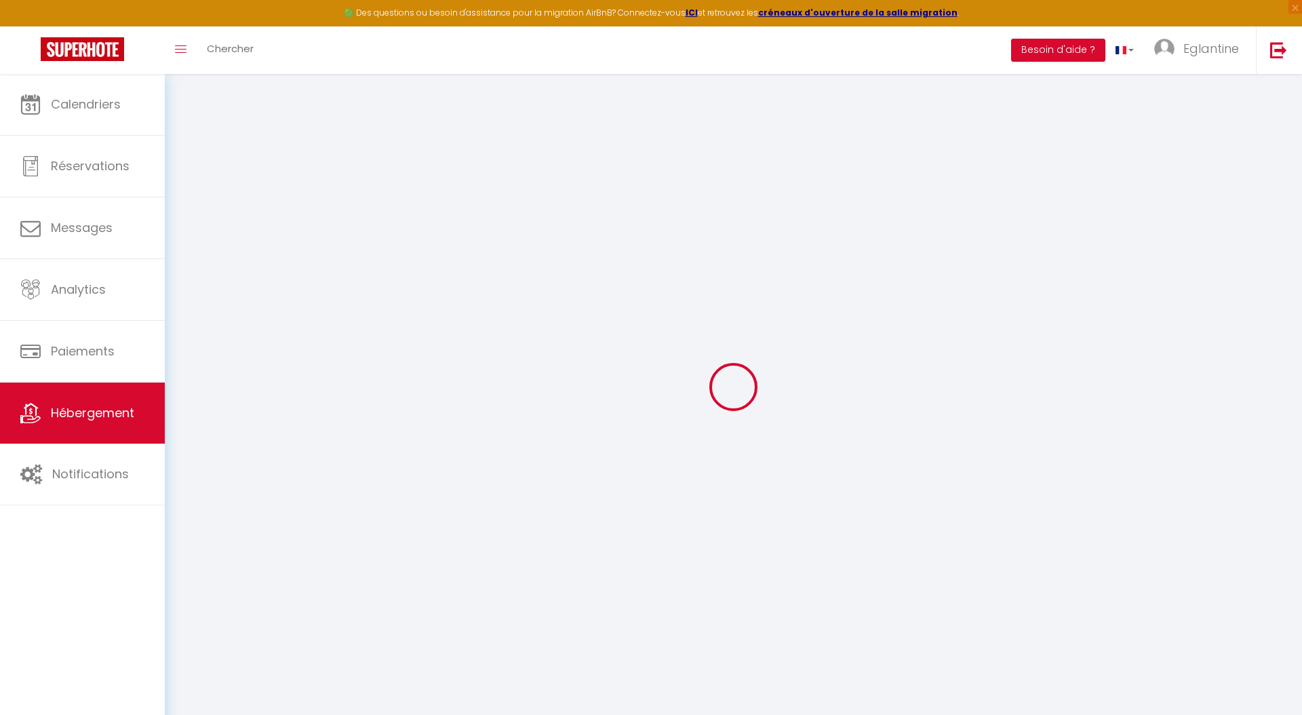
select select "120"
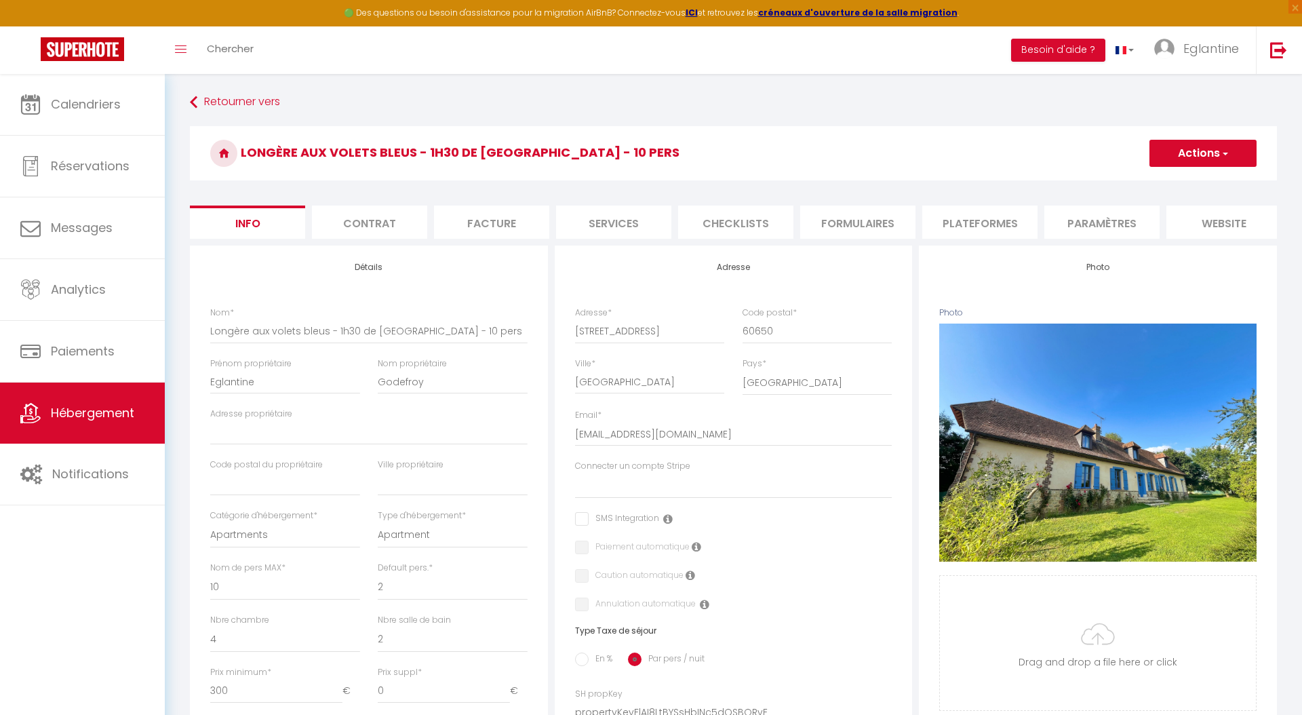
click at [966, 202] on form "Longère aux volets bleus - 1h30 de [GEOGRAPHIC_DATA] - 10 pers Actions Enregist…" at bounding box center [733, 643] width 1087 height 1034
click at [968, 221] on li "Plateformes" at bounding box center [979, 222] width 115 height 33
select select
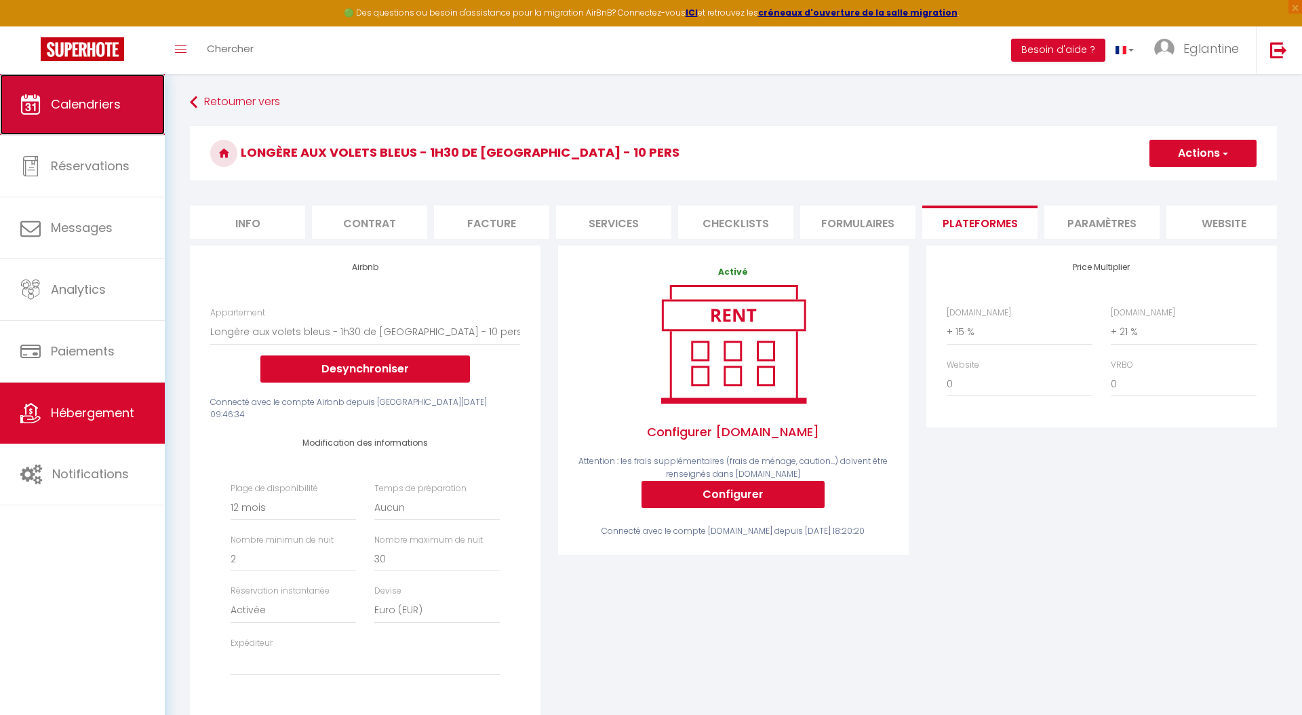
click at [76, 124] on link "Calendriers" at bounding box center [82, 104] width 165 height 61
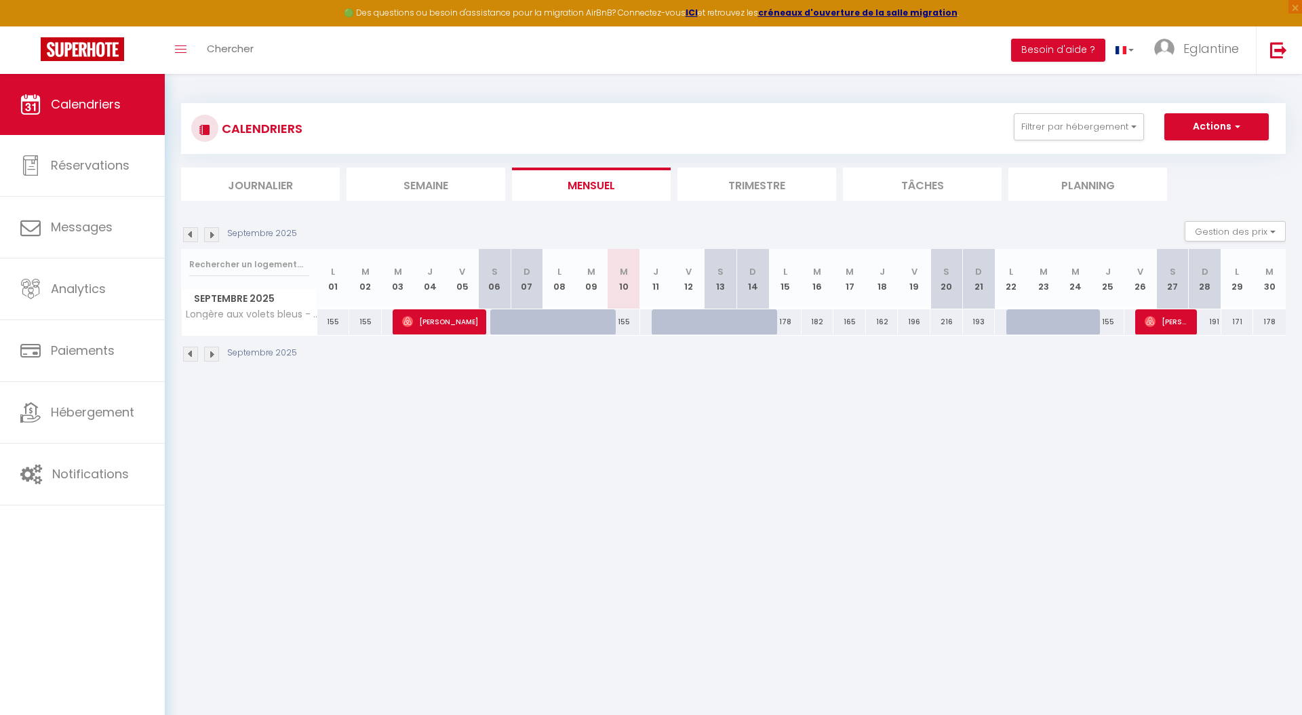
click at [783, 319] on div "178" at bounding box center [785, 321] width 33 height 25
type input "178"
type input "Lun 15 Septembre 2025"
type input "[DATE]"
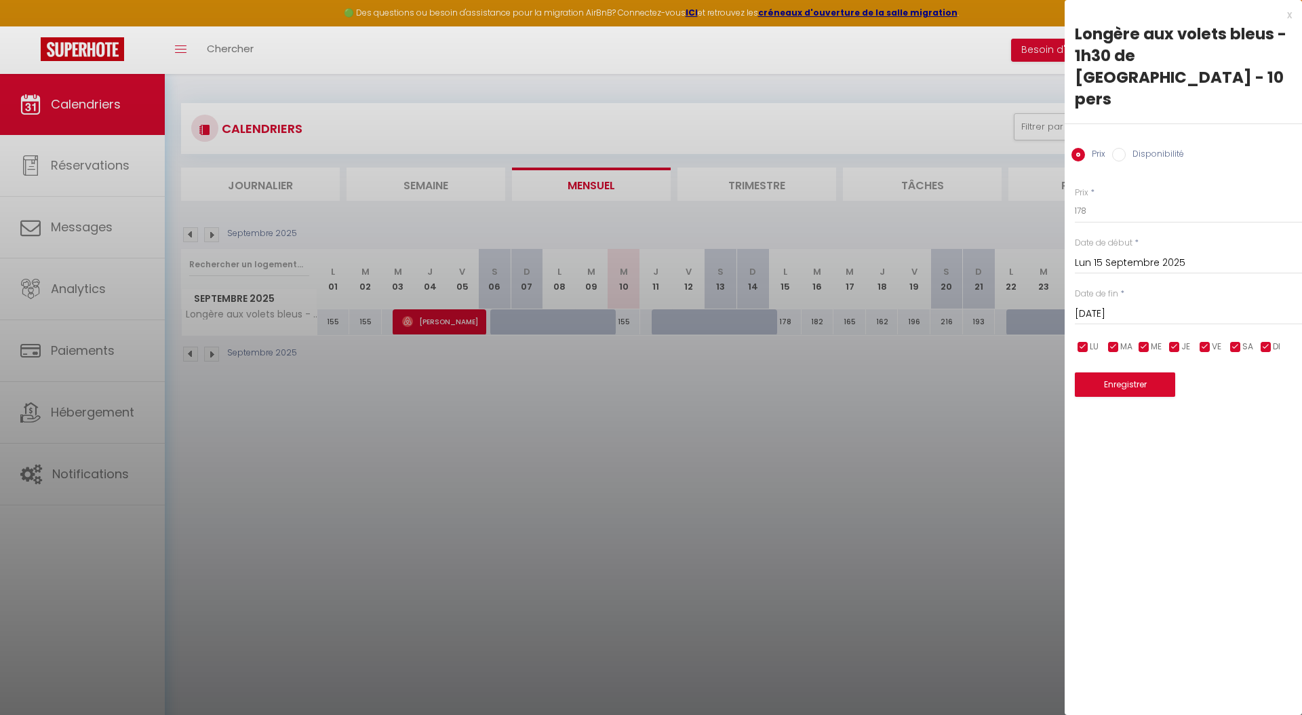
click at [976, 148] on input "Disponibilité" at bounding box center [1119, 155] width 14 height 14
radio input "true"
radio input "false"
click at [976, 199] on select "Disponible Indisponible" at bounding box center [1188, 212] width 227 height 26
select select "0"
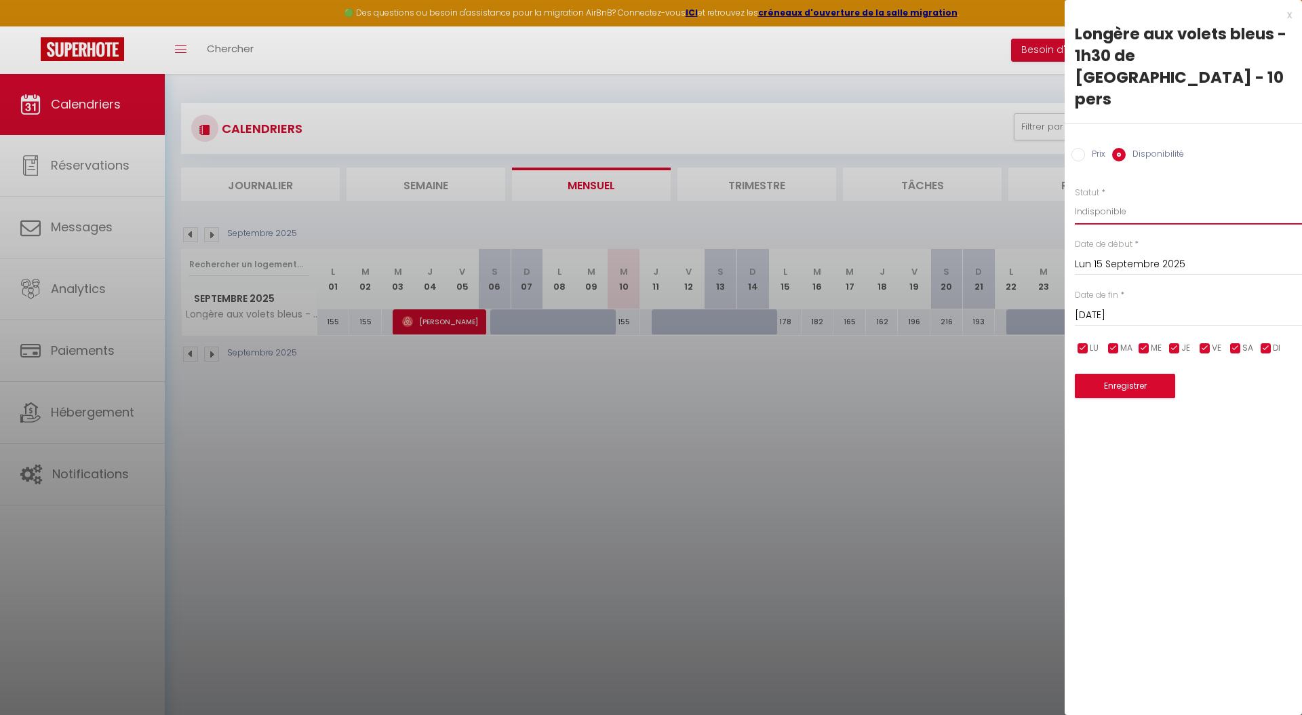
click at [976, 199] on select "Disponible Indisponible" at bounding box center [1188, 212] width 227 height 26
click at [976, 374] on button "Enregistrer" at bounding box center [1125, 386] width 100 height 24
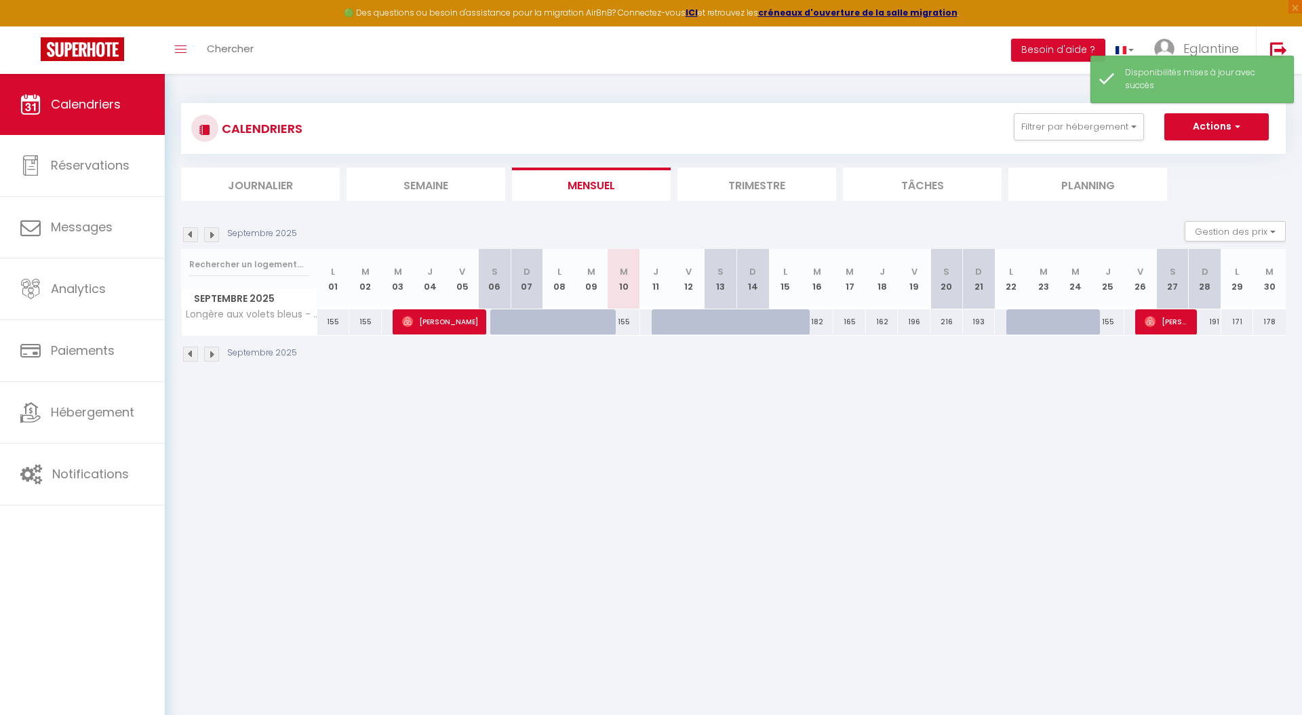
click at [704, 174] on li "Trimestre" at bounding box center [757, 184] width 159 height 33
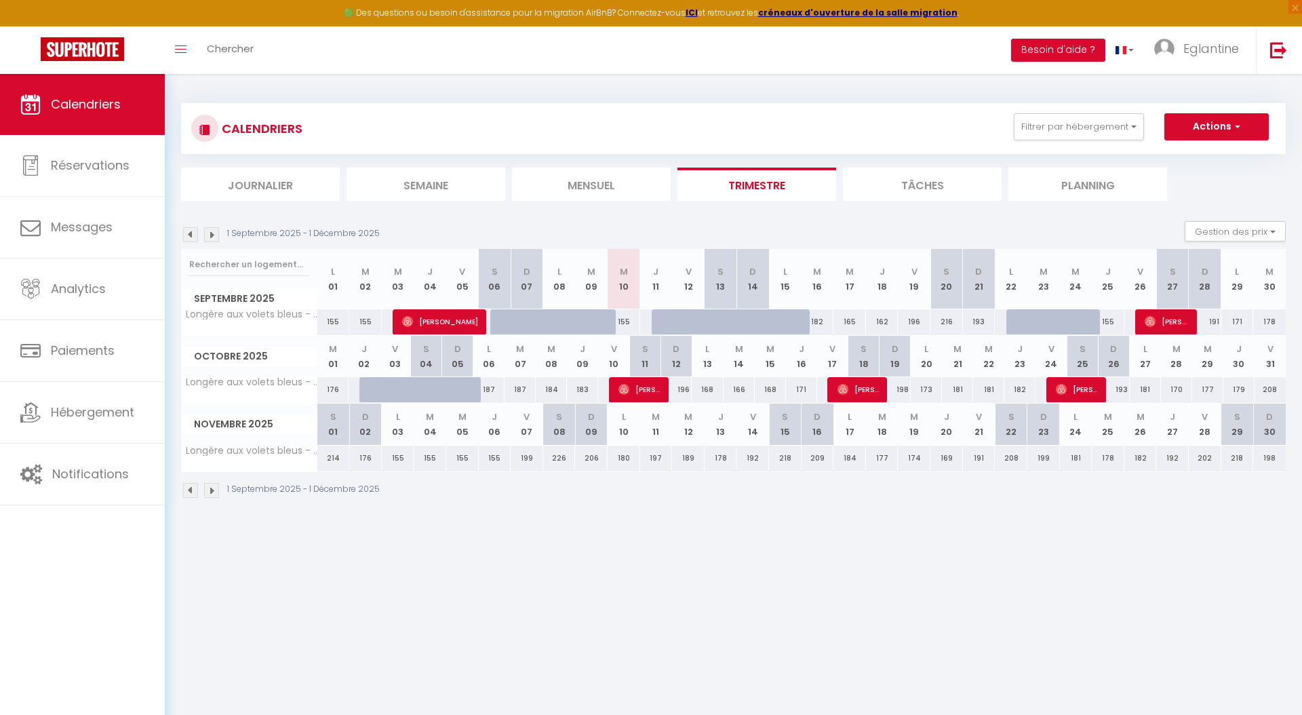
click at [614, 182] on li "Mensuel" at bounding box center [591, 184] width 159 height 33
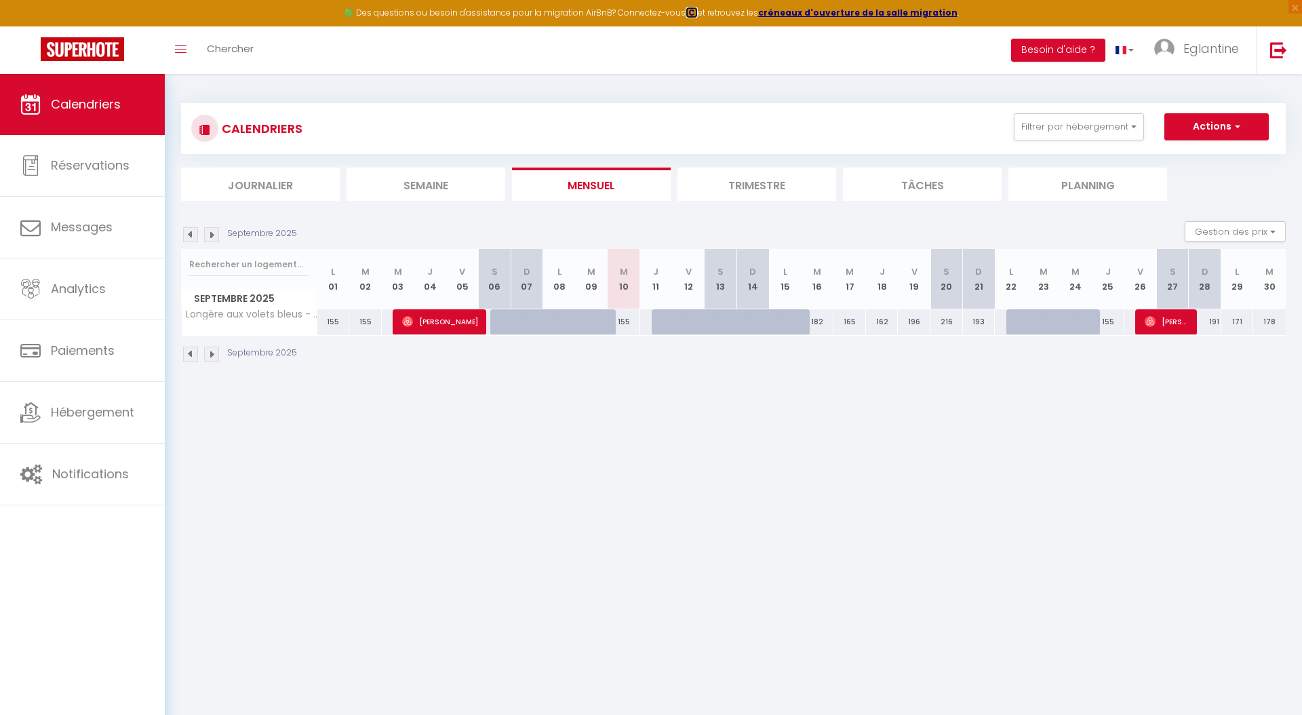
click at [698, 16] on strong "ICI" at bounding box center [692, 13] width 12 height 12
